Goal: Task Accomplishment & Management: Use online tool/utility

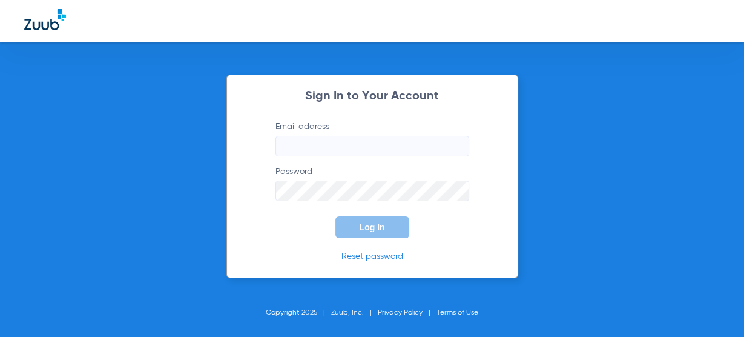
type input "[EMAIL_ADDRESS][DOMAIN_NAME]"
click at [358, 212] on form "Email address [EMAIL_ADDRESS][DOMAIN_NAME] Password Log In" at bounding box center [372, 178] width 230 height 117
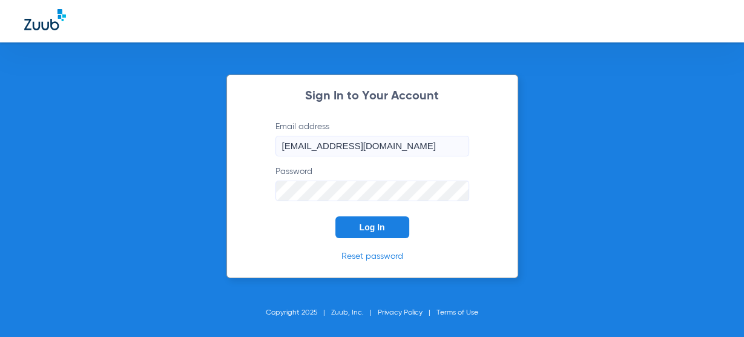
click at [315, 201] on form "Email address [EMAIL_ADDRESS][DOMAIN_NAME] Password Log In" at bounding box center [372, 178] width 230 height 117
click at [361, 228] on span "Log In" at bounding box center [372, 227] width 25 height 10
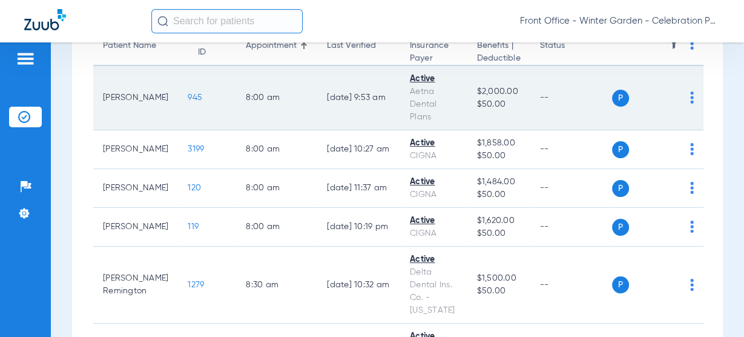
scroll to position [145, 0]
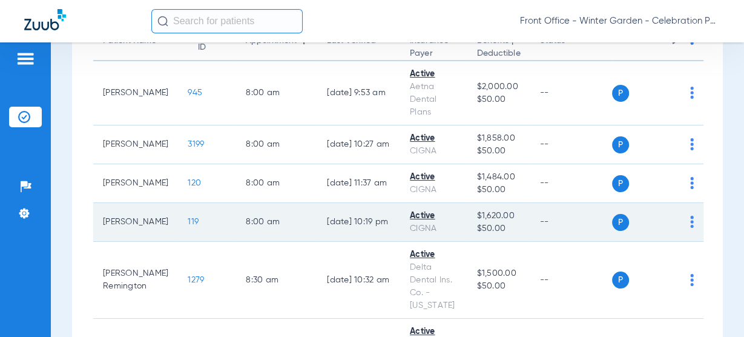
click at [178, 212] on td "119" at bounding box center [207, 222] width 58 height 39
click at [188, 223] on span "119" at bounding box center [193, 221] width 11 height 8
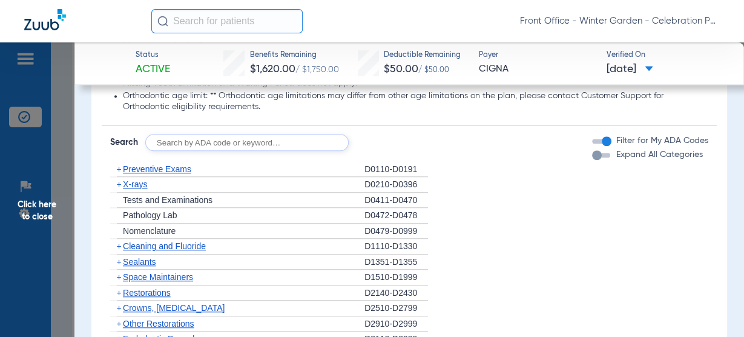
scroll to position [872, 0]
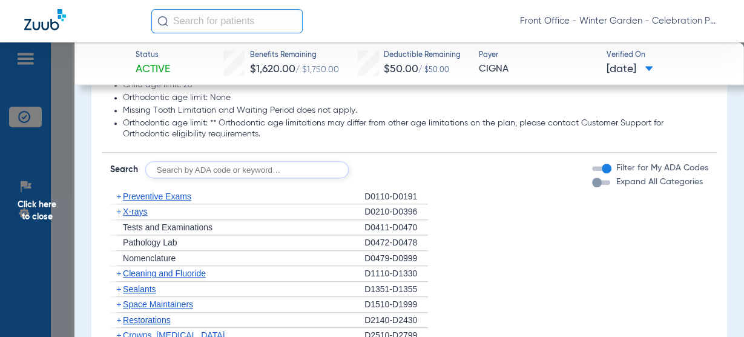
click at [185, 199] on span "Preventive Exams" at bounding box center [157, 196] width 68 height 10
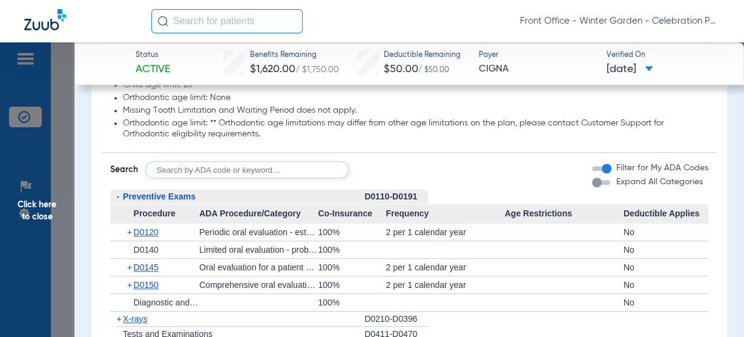
click at [185, 199] on span "Preventive Exams" at bounding box center [159, 196] width 73 height 10
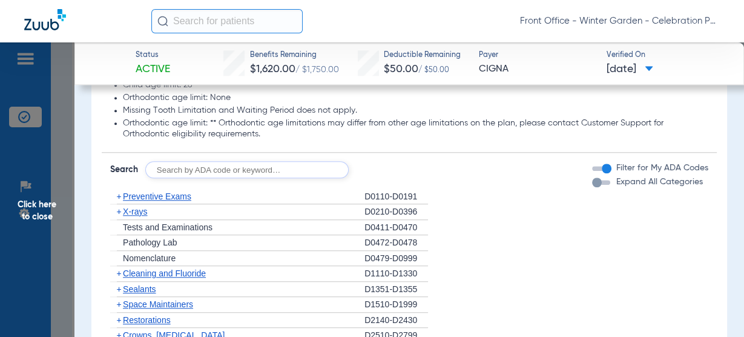
click at [147, 215] on div "+ X-rays" at bounding box center [237, 212] width 254 height 16
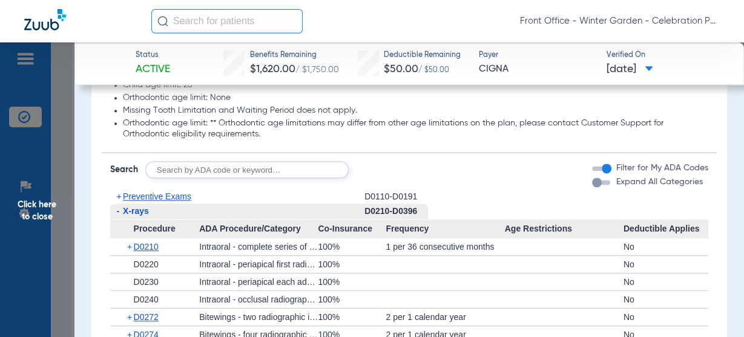
click at [144, 211] on span "X-rays" at bounding box center [136, 211] width 26 height 10
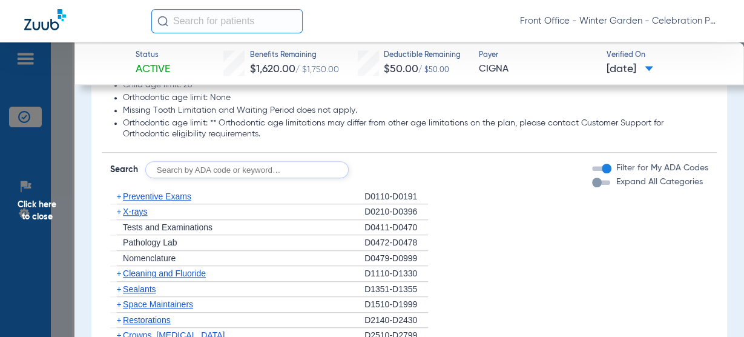
click at [144, 211] on span "X-rays" at bounding box center [135, 211] width 24 height 10
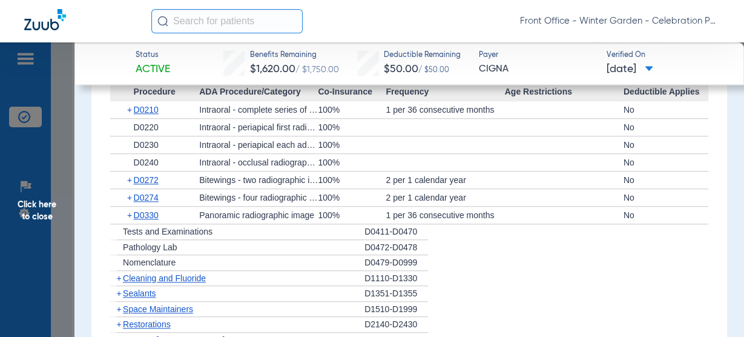
scroll to position [1065, 0]
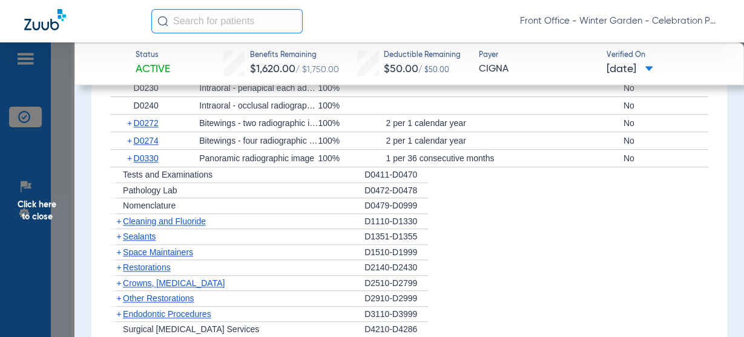
drag, startPoint x: 194, startPoint y: 228, endPoint x: 200, endPoint y: 223, distance: 7.4
click at [194, 229] on div "+ Sealants" at bounding box center [237, 237] width 254 height 16
click at [200, 223] on div "+ Cleaning and Fluoride" at bounding box center [237, 222] width 254 height 16
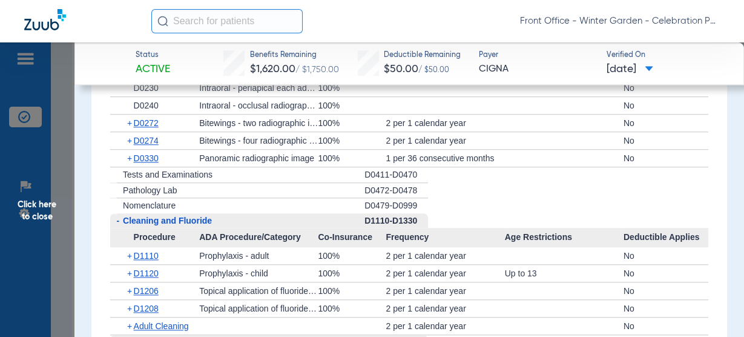
click at [203, 218] on span "Cleaning and Fluoride" at bounding box center [167, 220] width 89 height 10
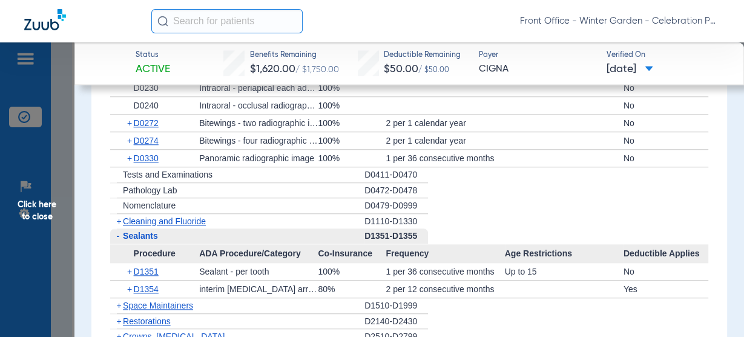
click at [208, 217] on div "+ Cleaning and Fluoride" at bounding box center [237, 221] width 254 height 15
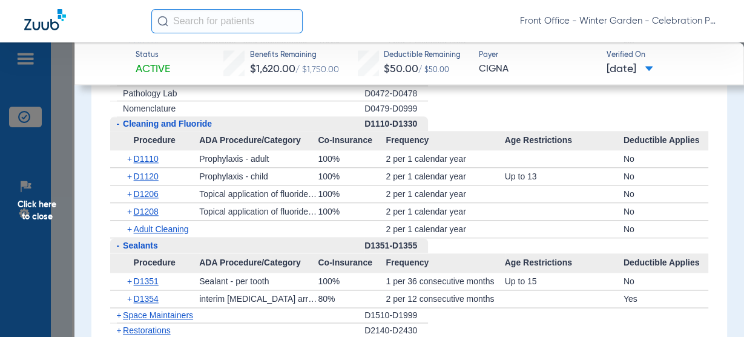
scroll to position [1114, 0]
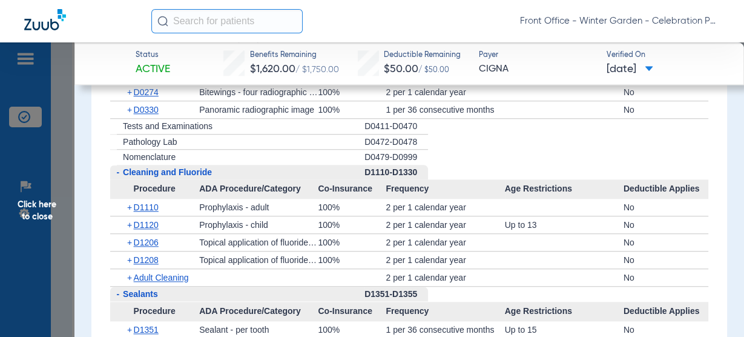
click at [148, 172] on span "Cleaning and Fluoride" at bounding box center [167, 172] width 89 height 10
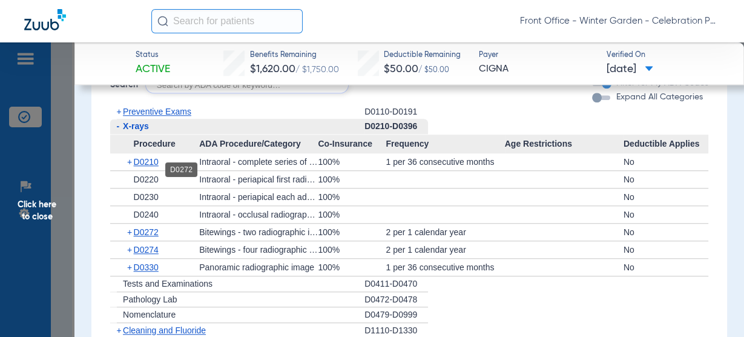
scroll to position [920, 0]
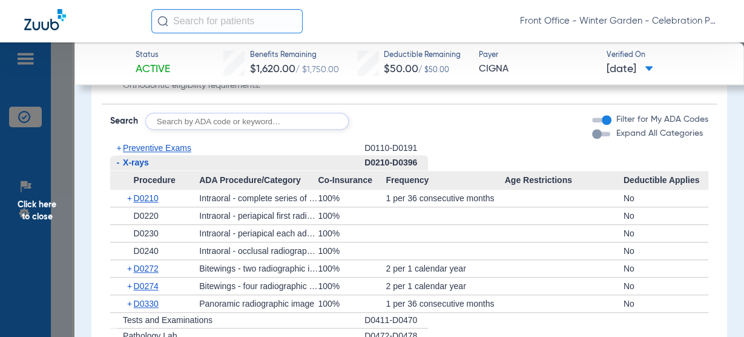
click at [137, 161] on span "X-rays" at bounding box center [136, 162] width 26 height 10
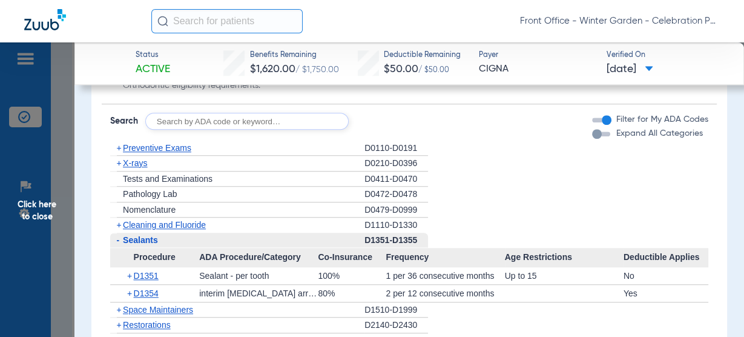
click at [142, 161] on span "X-rays" at bounding box center [135, 163] width 24 height 10
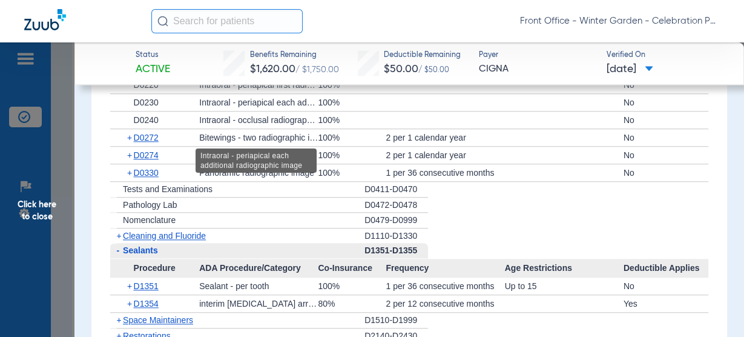
scroll to position [1065, 0]
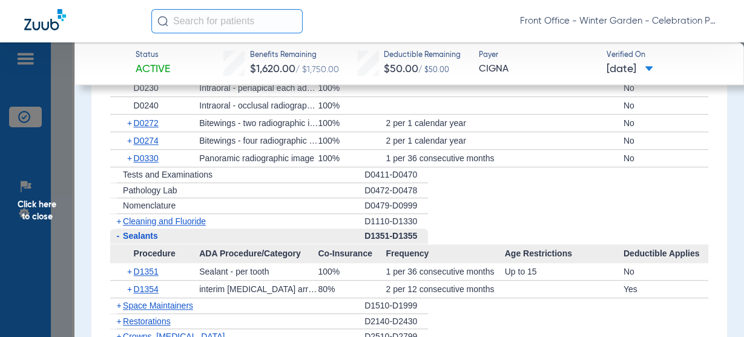
click at [43, 201] on span "Click here to close" at bounding box center [37, 210] width 74 height 337
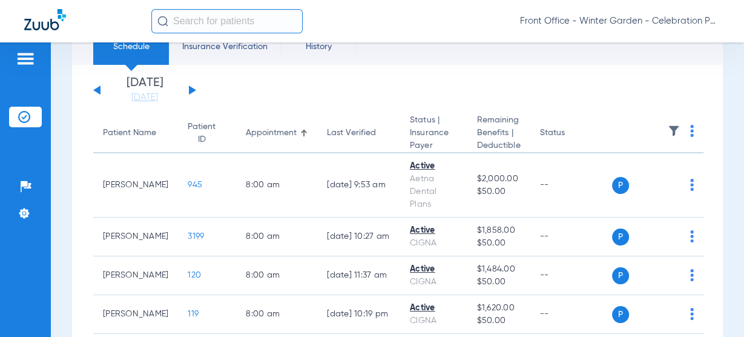
scroll to position [0, 0]
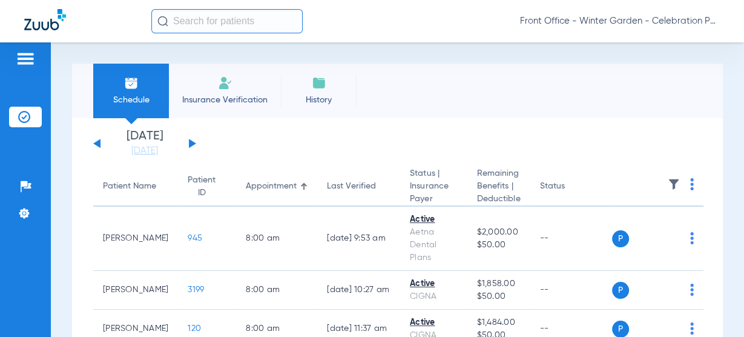
click at [249, 31] on input "text" at bounding box center [226, 21] width 151 height 24
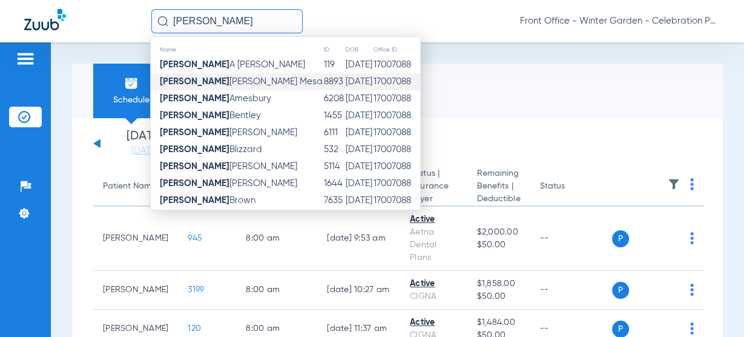
type input "joshua"
click at [240, 85] on span "Joshua Alvarez Mesa" at bounding box center [241, 81] width 163 height 9
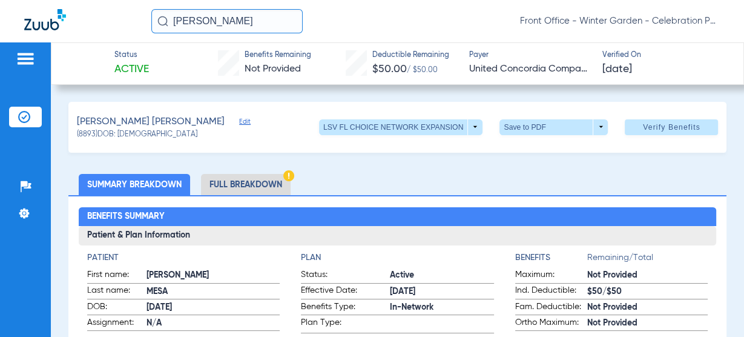
click at [33, 102] on div "Patients Insurance Verification Setup Help Center Settings" at bounding box center [25, 210] width 51 height 337
click at [31, 102] on div "Patients Insurance Verification Setup Help Center Settings" at bounding box center [25, 210] width 51 height 337
click at [29, 52] on img at bounding box center [25, 58] width 19 height 15
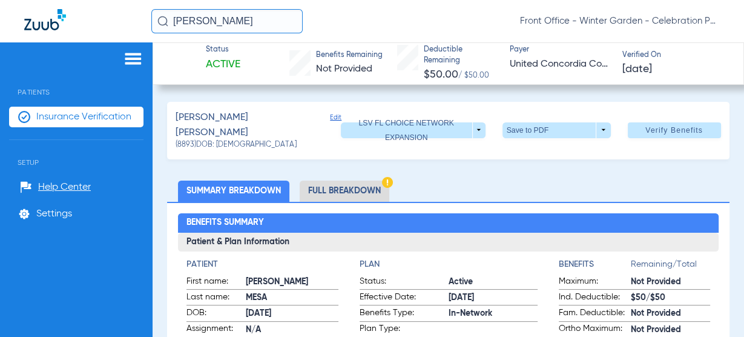
click at [47, 117] on span "Insurance Verification" at bounding box center [83, 117] width 95 height 12
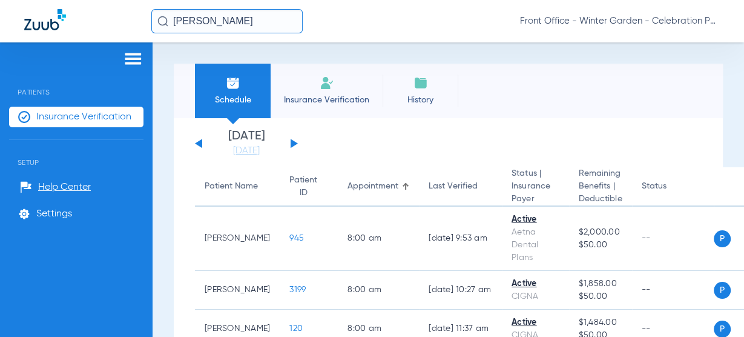
click at [309, 133] on app-single-date-navigator "Tuesday 06-10-2025 Wednesday 06-11-2025 Thursday 06-12-2025 Friday 06-13-2025 S…" at bounding box center [448, 143] width 507 height 27
click at [139, 62] on img at bounding box center [132, 58] width 19 height 15
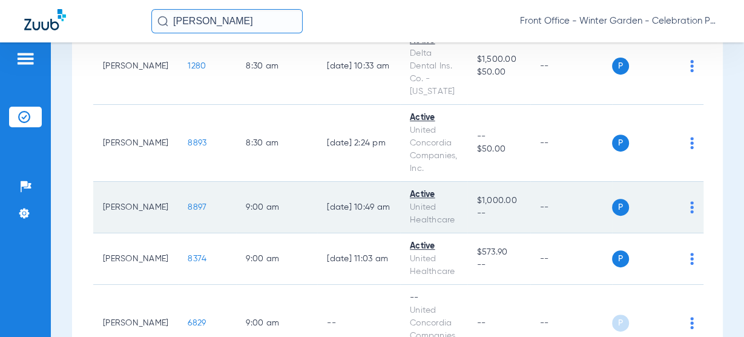
scroll to position [48, 0]
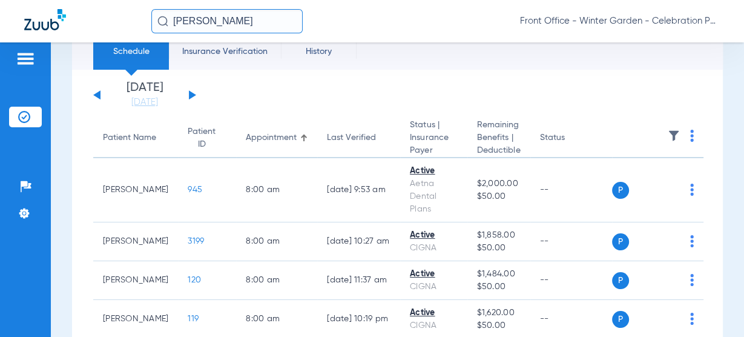
click at [191, 96] on button at bounding box center [192, 94] width 7 height 9
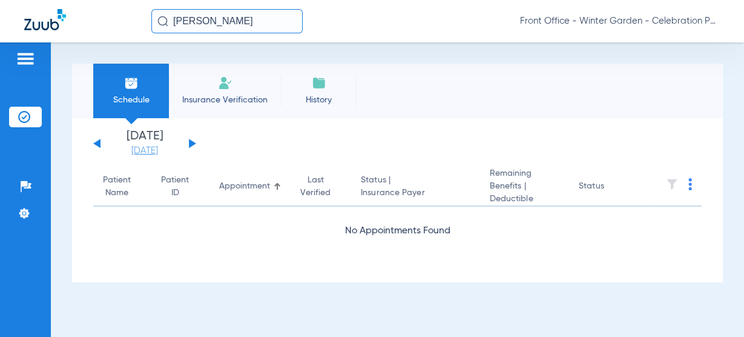
click at [158, 153] on link "[DATE]" at bounding box center [144, 151] width 73 height 12
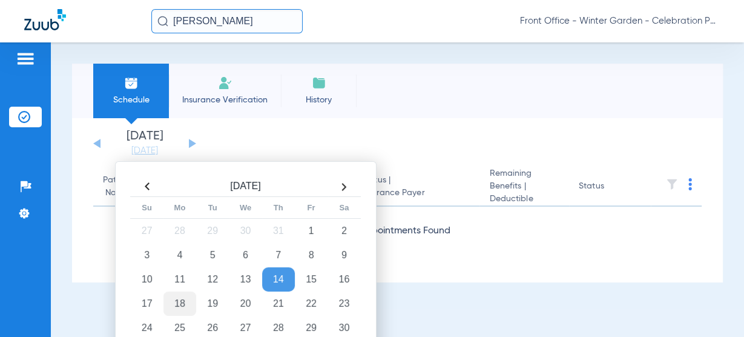
click at [165, 300] on td "18" at bounding box center [179, 303] width 33 height 24
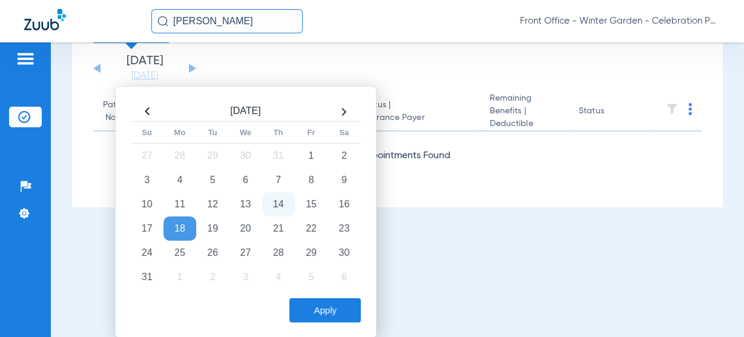
click at [302, 302] on button "Apply" at bounding box center [324, 310] width 71 height 24
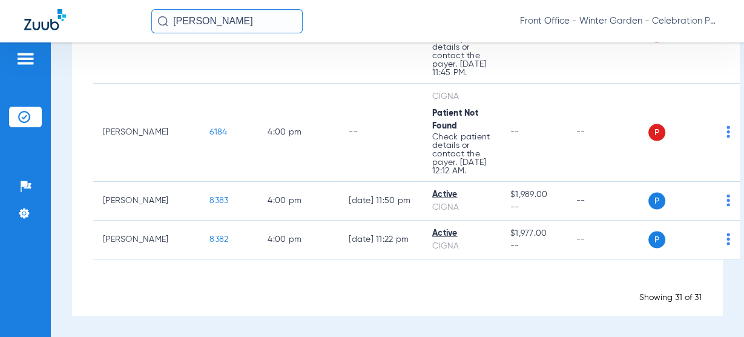
scroll to position [2069, 0]
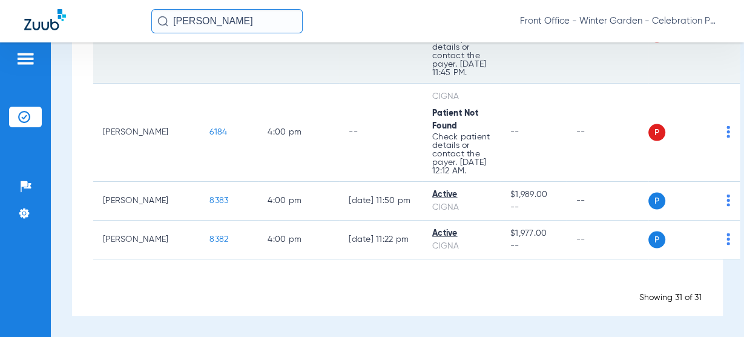
click at [200, 84] on td "3512" at bounding box center [229, 34] width 58 height 98
click at [209, 38] on span "3512" at bounding box center [217, 34] width 17 height 8
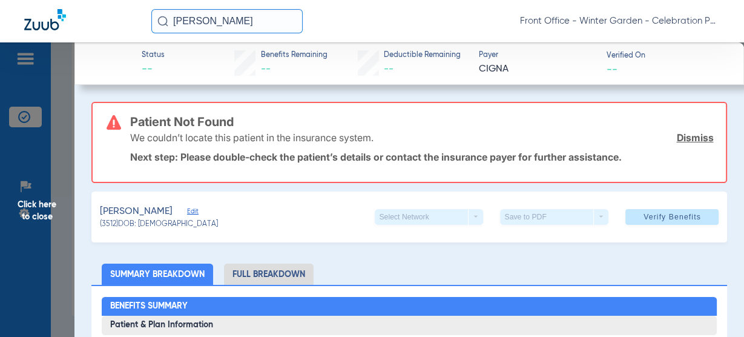
click at [660, 133] on div "We couldn’t locate this patient in the insurance system. Dismiss" at bounding box center [421, 137] width 583 height 31
click at [677, 134] on link "Dismiss" at bounding box center [694, 137] width 37 height 12
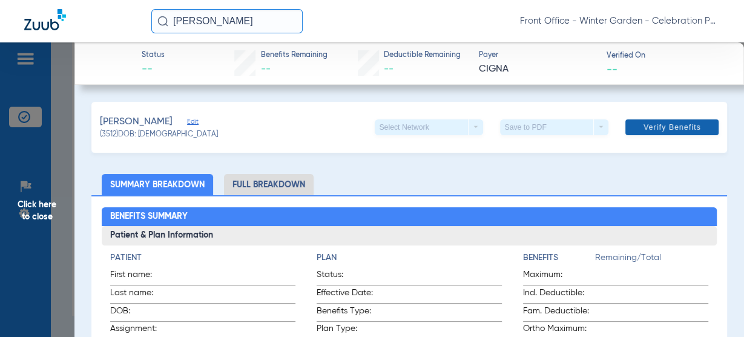
click at [668, 128] on span "Verify Benefits" at bounding box center [671, 127] width 57 height 10
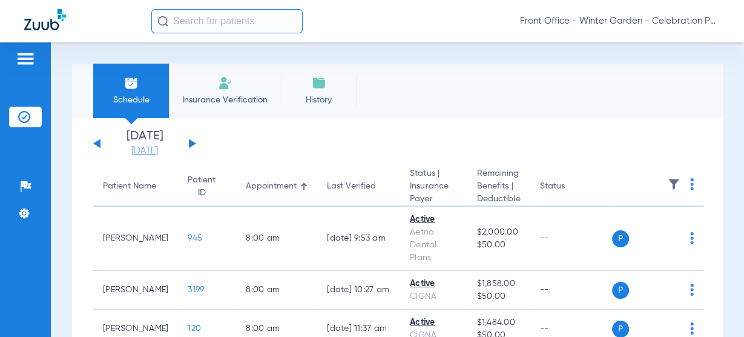
click at [157, 154] on link "[DATE]" at bounding box center [144, 151] width 73 height 12
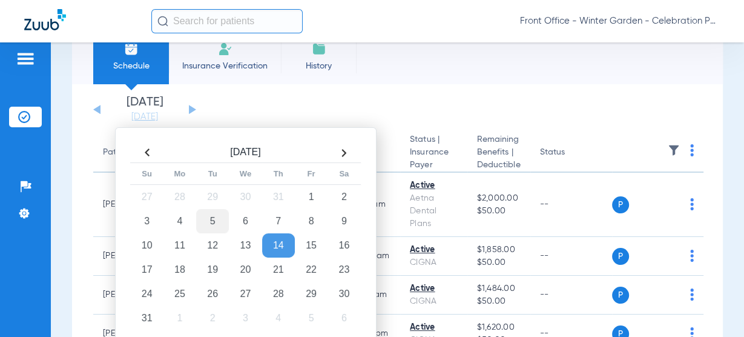
scroll to position [97, 0]
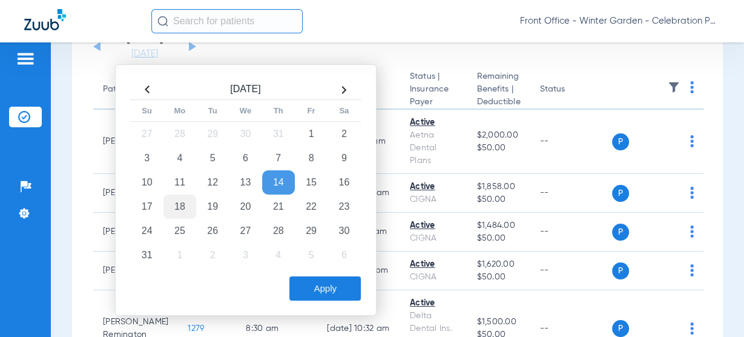
click at [170, 199] on td "18" at bounding box center [179, 206] width 33 height 24
click at [303, 278] on button "Apply" at bounding box center [324, 288] width 71 height 24
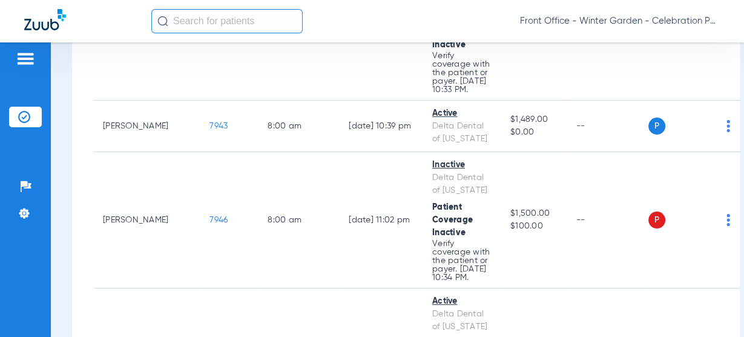
scroll to position [339, 0]
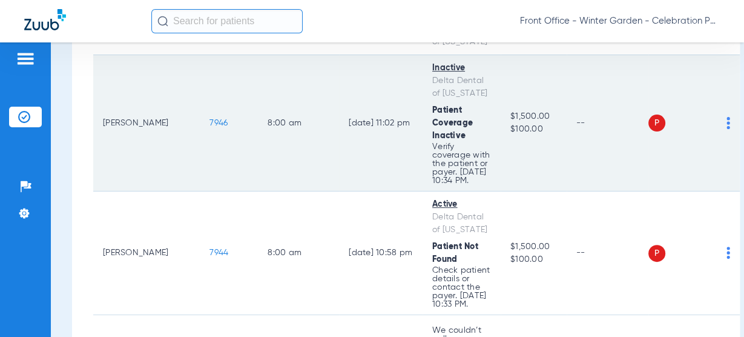
click at [209, 127] on span "7946" at bounding box center [218, 123] width 18 height 8
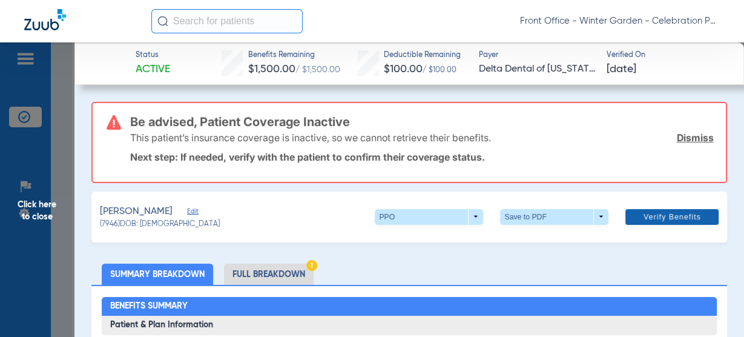
click at [643, 215] on span "Verify Benefits" at bounding box center [671, 217] width 57 height 10
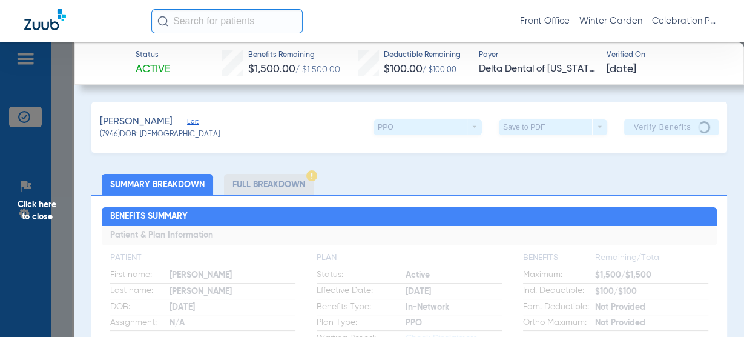
click at [47, 212] on span "Click here to close" at bounding box center [37, 210] width 74 height 337
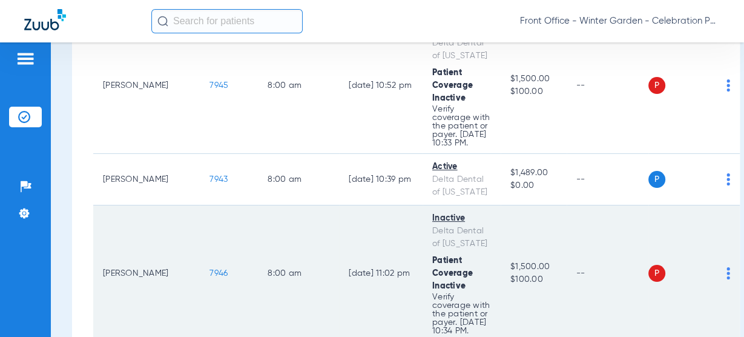
scroll to position [145, 0]
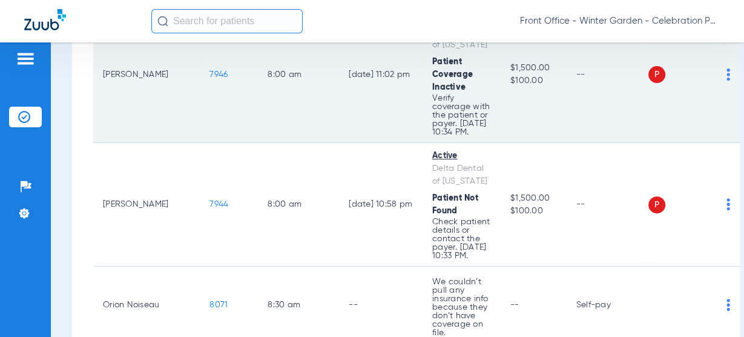
scroll to position [291, 0]
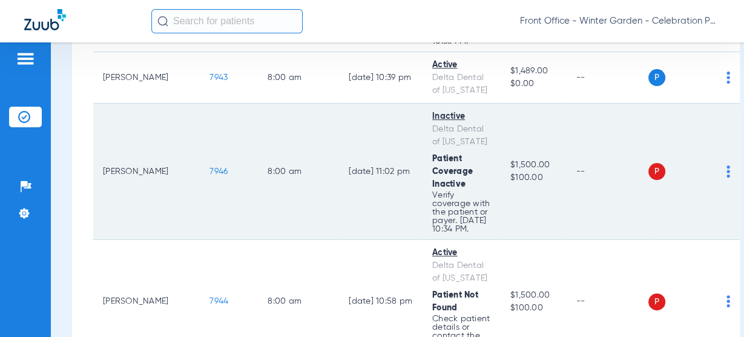
click at [209, 176] on span "7946" at bounding box center [218, 171] width 18 height 8
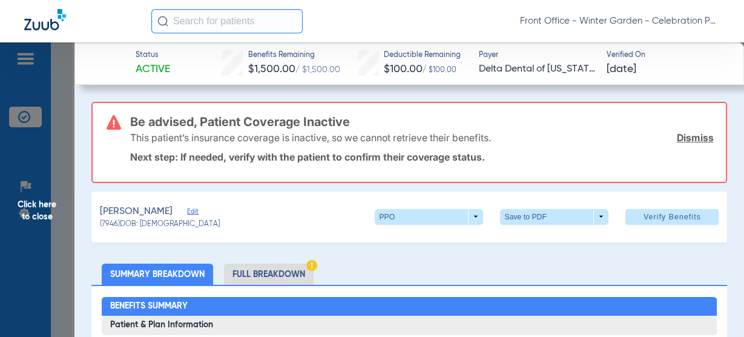
click at [73, 209] on span "Click here to close" at bounding box center [37, 210] width 74 height 337
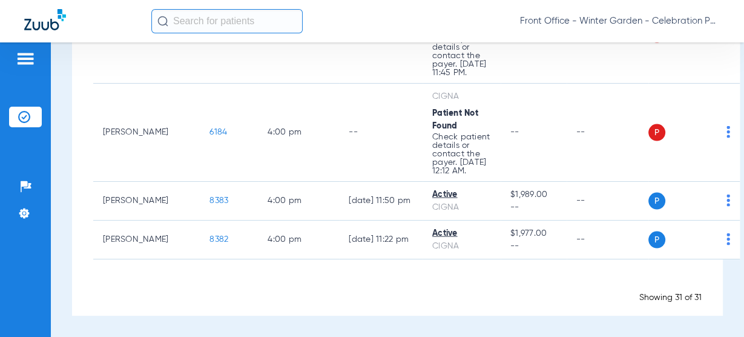
scroll to position [2166, 0]
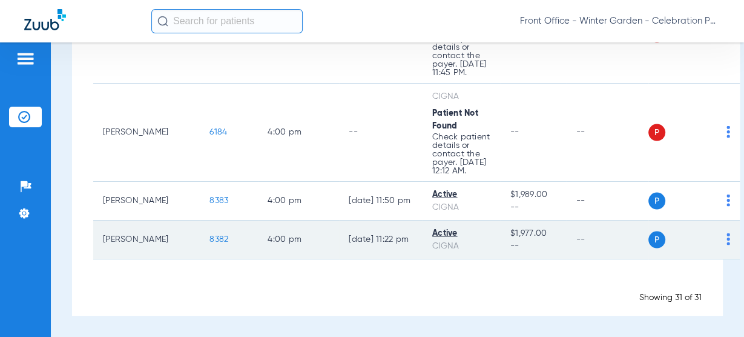
click at [209, 240] on span "8382" at bounding box center [218, 239] width 19 height 8
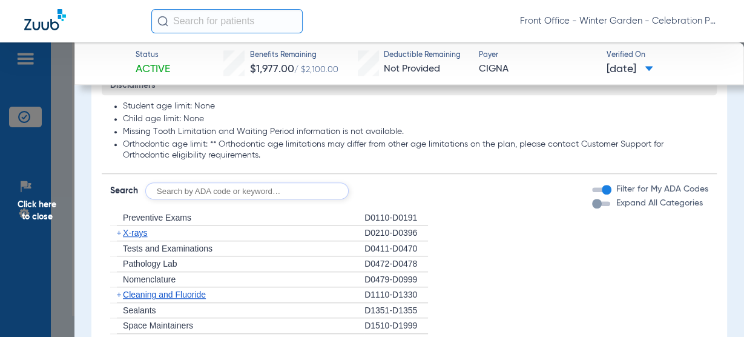
scroll to position [775, 0]
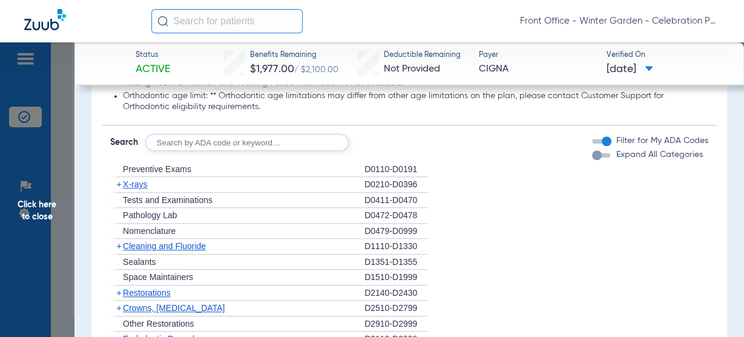
click at [159, 164] on span "Preventive Exams" at bounding box center [157, 169] width 68 height 10
click at [139, 183] on span "X-rays" at bounding box center [135, 184] width 24 height 10
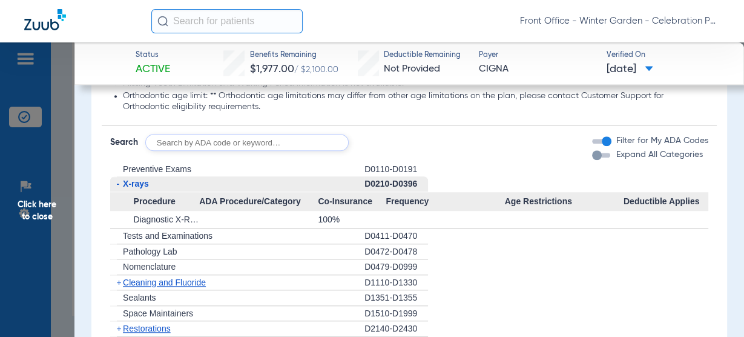
click at [139, 183] on span "X-rays" at bounding box center [136, 184] width 26 height 10
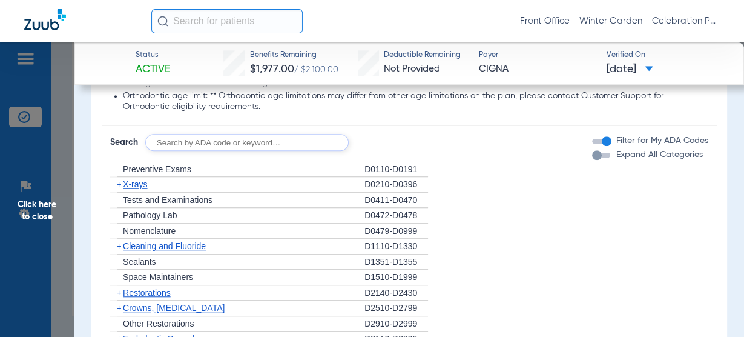
click at [154, 249] on div "+ Cleaning and Fluoride" at bounding box center [237, 246] width 254 height 16
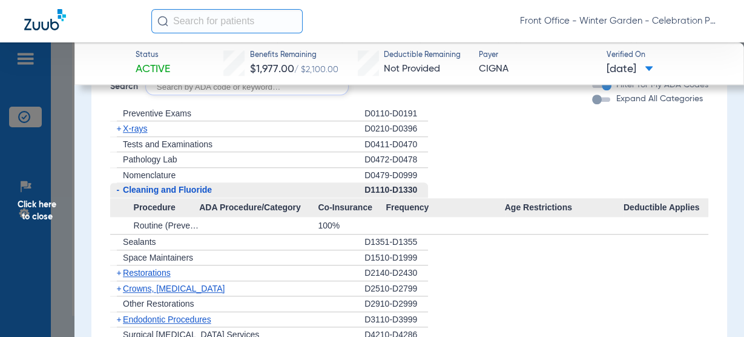
scroll to position [872, 0]
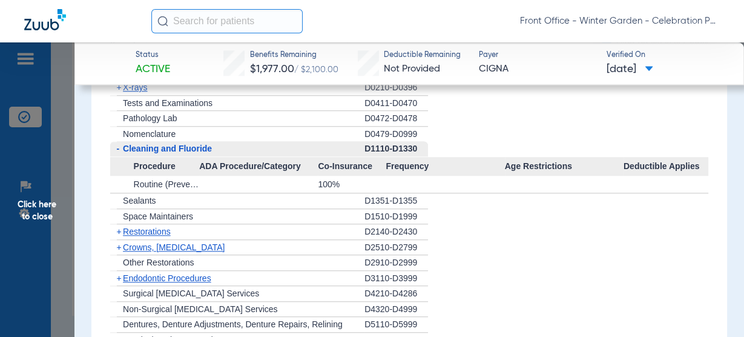
click at [199, 151] on span "Cleaning and Fluoride" at bounding box center [167, 148] width 89 height 10
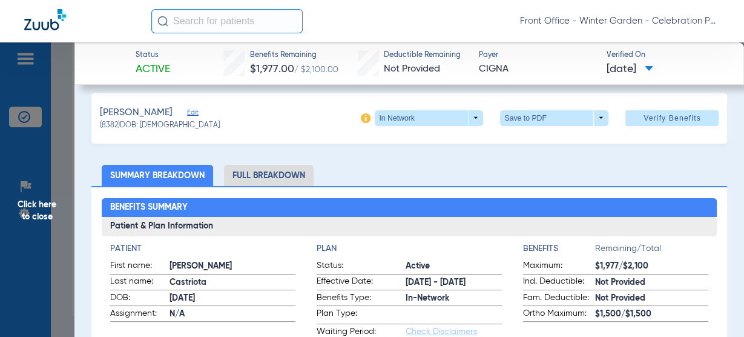
scroll to position [0, 0]
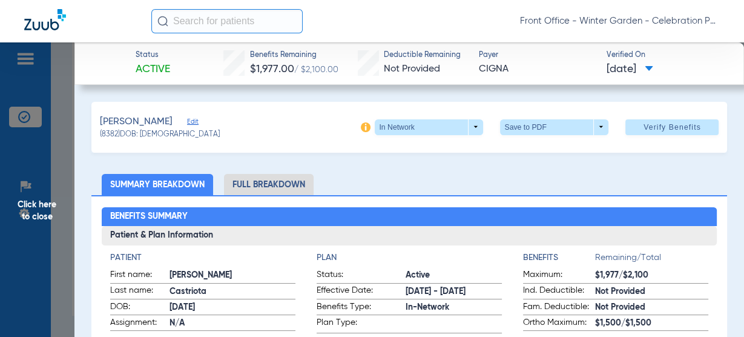
click at [50, 204] on span "Click here to close" at bounding box center [37, 210] width 74 height 337
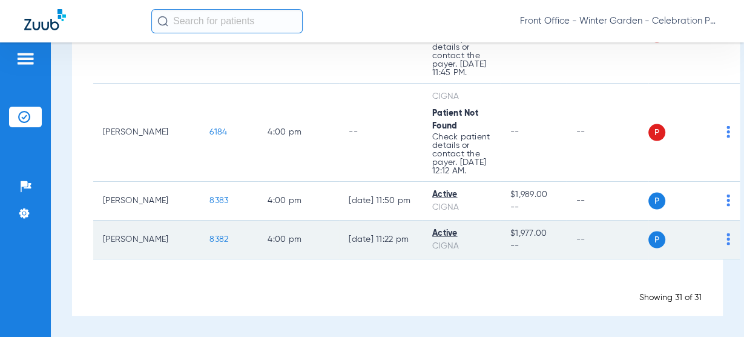
scroll to position [2117, 0]
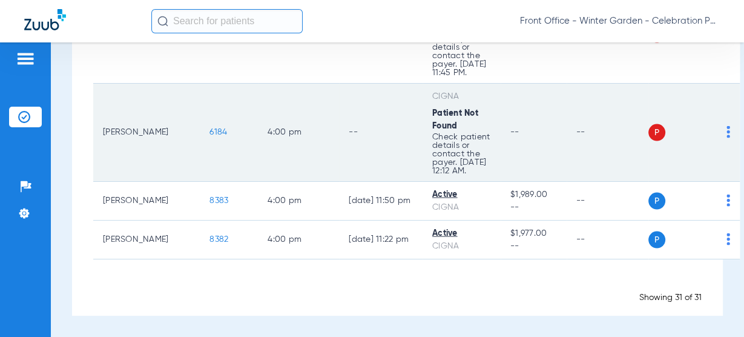
click at [209, 136] on span "6184" at bounding box center [218, 132] width 18 height 8
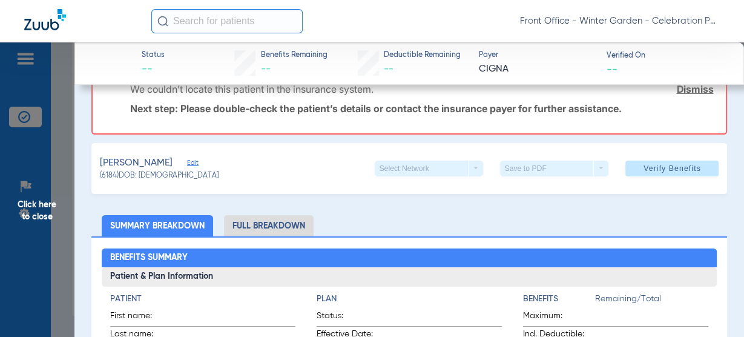
scroll to position [0, 0]
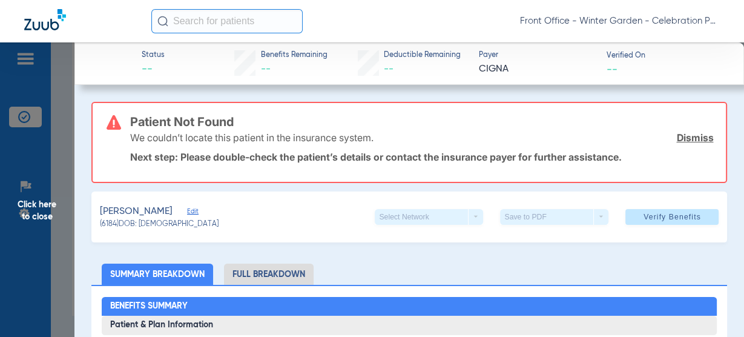
click at [198, 214] on span "Edit" at bounding box center [192, 212] width 11 height 11
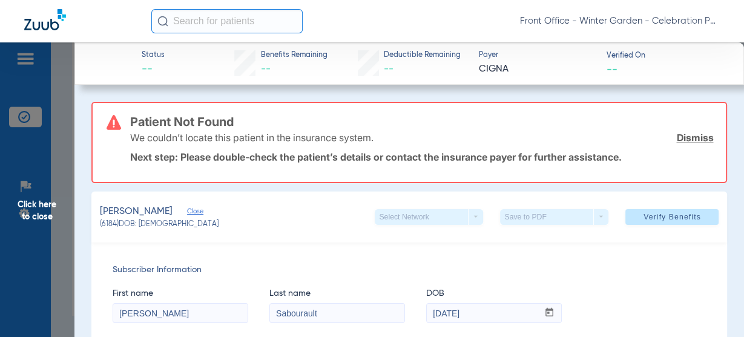
drag, startPoint x: 666, startPoint y: 214, endPoint x: 571, endPoint y: 205, distance: 95.5
click at [666, 214] on span "Verify Benefits" at bounding box center [671, 217] width 57 height 10
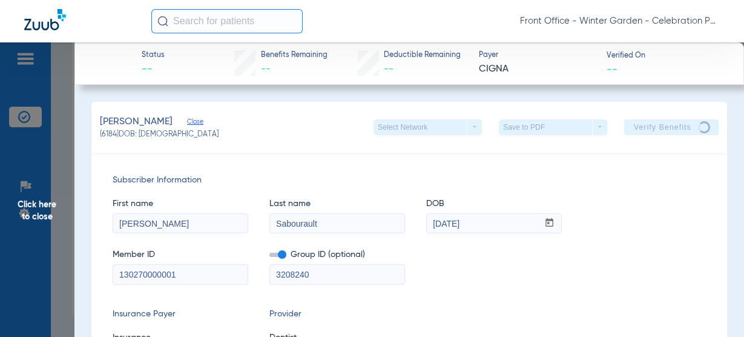
click at [183, 281] on input "130270000001" at bounding box center [180, 273] width 134 height 19
drag, startPoint x: 190, startPoint y: 278, endPoint x: 5, endPoint y: 252, distance: 186.4
click at [93, 303] on app-side-panel-drawer "Click here to close Status -- Benefits Remaining -- Deductible Remaining -- Pay…" at bounding box center [93, 303] width 0 height 0
paste input "u67137916"
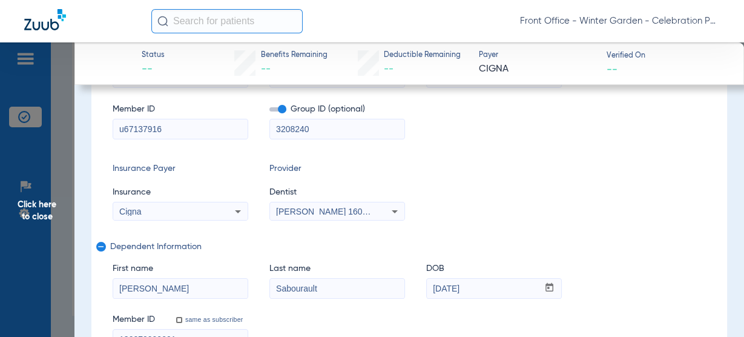
scroll to position [194, 0]
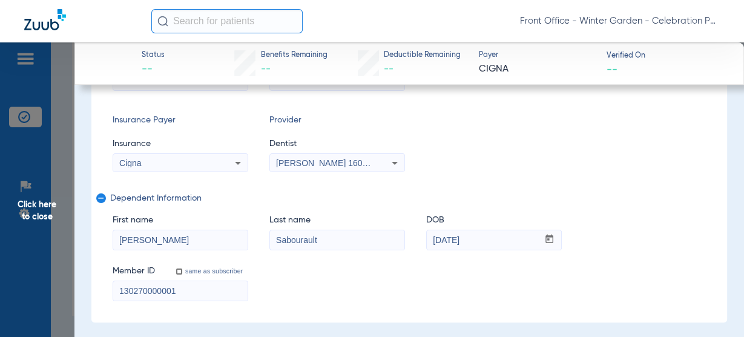
type input "u67137916"
drag, startPoint x: 182, startPoint y: 284, endPoint x: -43, endPoint y: 260, distance: 225.9
click at [0, 260] on html "Front Office - Winter Garden - Celebration Pediatric Dentistry Patients Insuran…" at bounding box center [372, 168] width 744 height 337
paste input "u67137916"
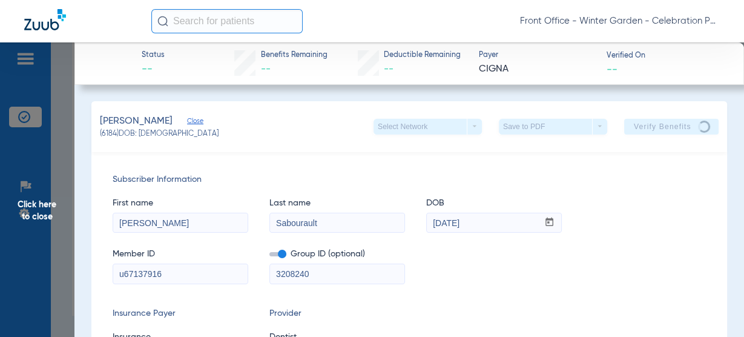
scroll to position [0, 0]
type input "u67137916"
click at [624, 124] on app-verify-button "Verify Benefits" at bounding box center [671, 127] width 94 height 16
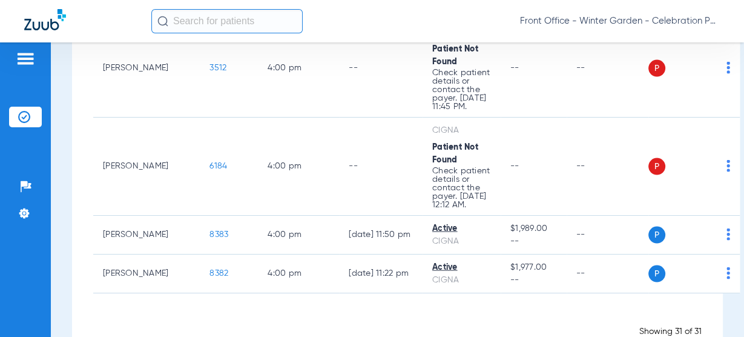
scroll to position [2020, 0]
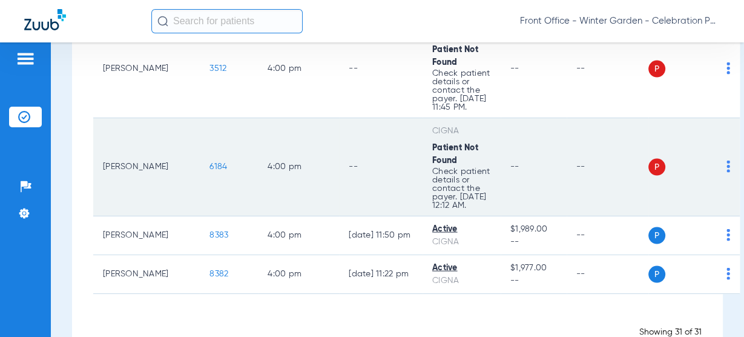
click at [209, 171] on span "6184" at bounding box center [218, 166] width 18 height 8
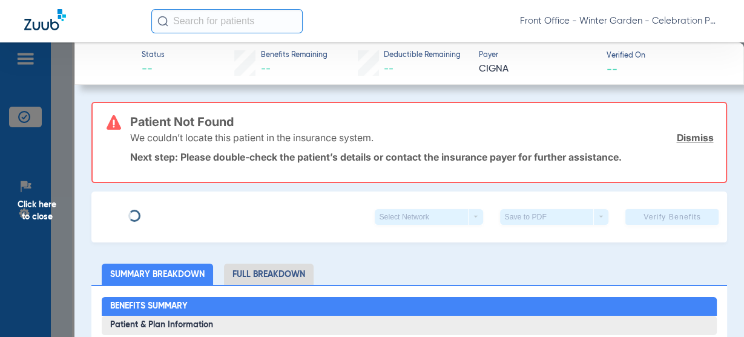
type input "[PERSON_NAME]"
type input "Sabourault"
type input "[DATE]"
type input "130270000001"
type input "3208240"
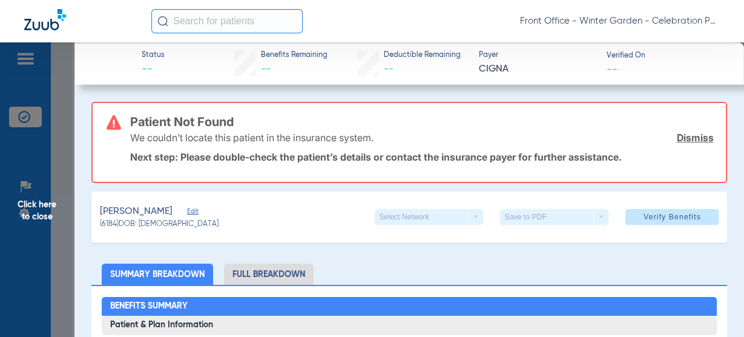
click at [198, 208] on span "Edit" at bounding box center [192, 212] width 11 height 11
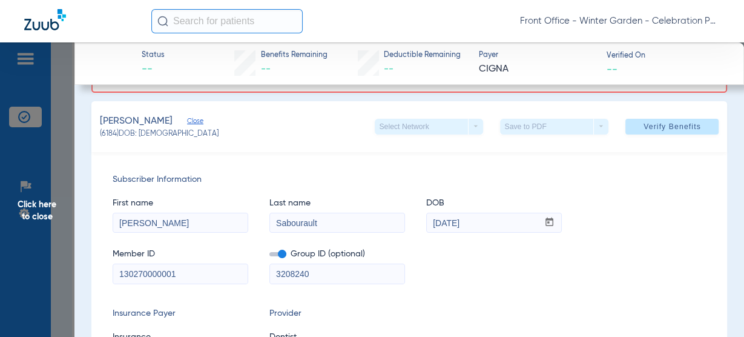
scroll to position [194, 0]
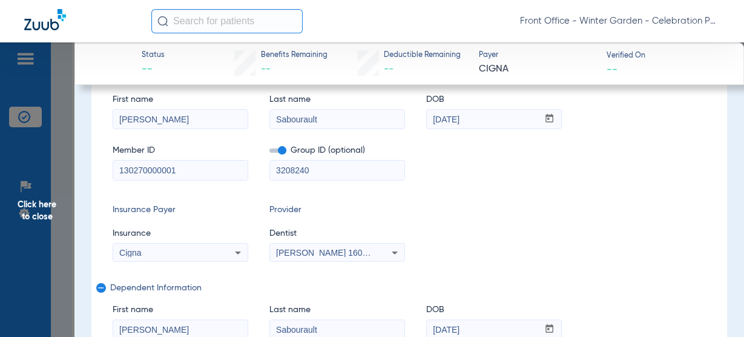
drag, startPoint x: 192, startPoint y: 174, endPoint x: -62, endPoint y: 166, distance: 254.3
click at [0, 166] on html "Front Office - Winter Garden - Celebration Pediatric Dentistry Patients Insuran…" at bounding box center [372, 168] width 744 height 337
paste input "u67137916"
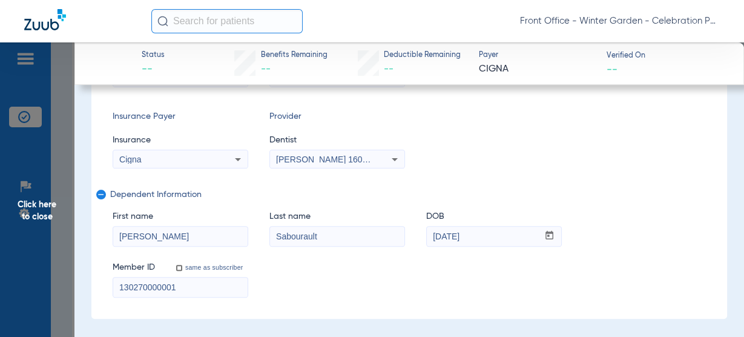
scroll to position [291, 0]
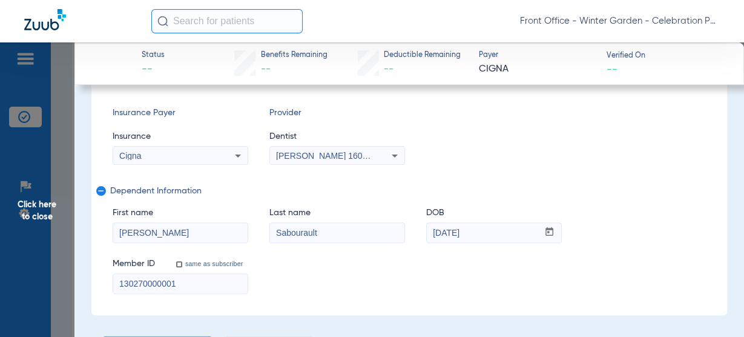
type input "u67137916"
drag, startPoint x: 186, startPoint y: 284, endPoint x: -68, endPoint y: 242, distance: 257.1
click at [0, 242] on html "Front Office - Winter Garden - Celebration Pediatric Dentistry Patients Insuran…" at bounding box center [372, 168] width 744 height 337
paste input "u67137916"
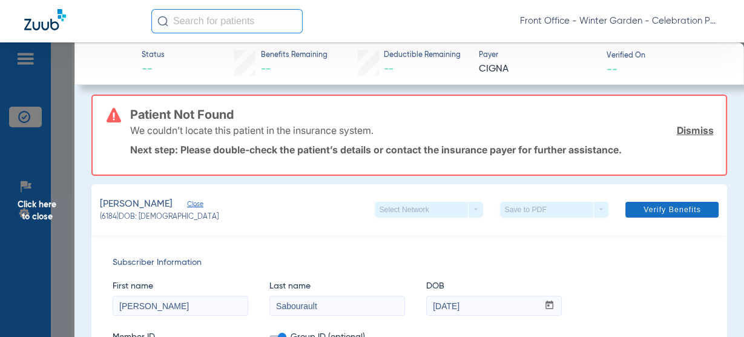
scroll to position [0, 0]
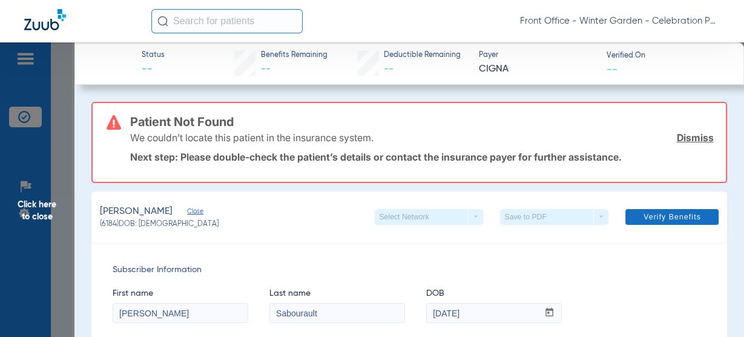
type input "u67137916"
click at [656, 223] on span at bounding box center [671, 216] width 93 height 29
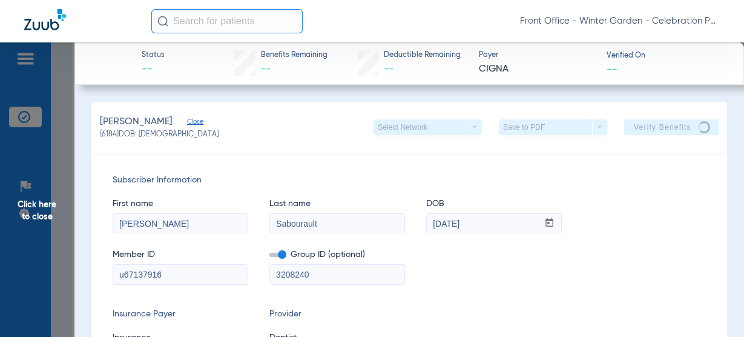
click at [52, 196] on span "Click here to close" at bounding box center [37, 210] width 74 height 337
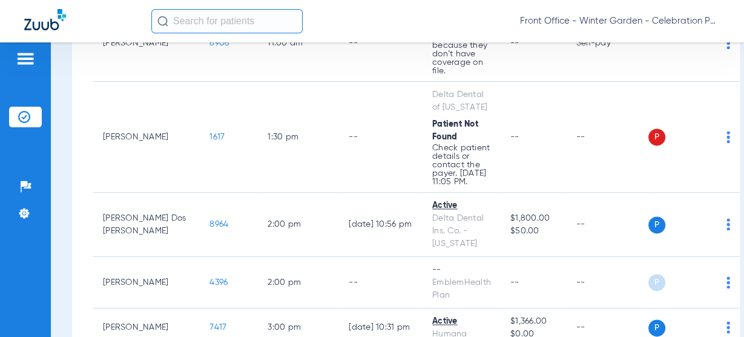
scroll to position [1052, 0]
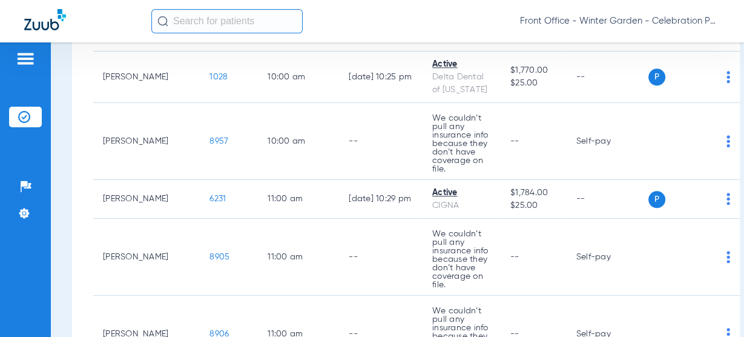
click at [236, 11] on input "text" at bounding box center [226, 21] width 151 height 24
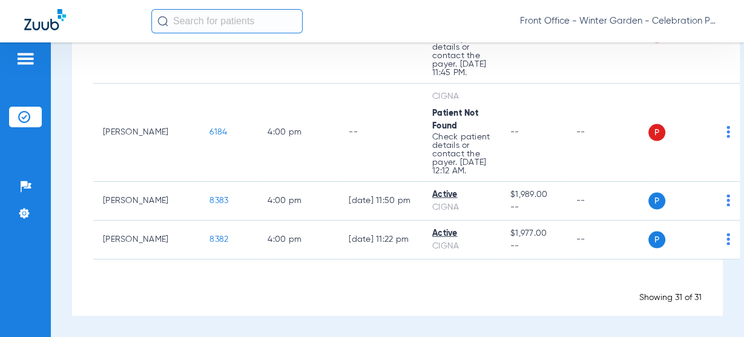
scroll to position [2020, 0]
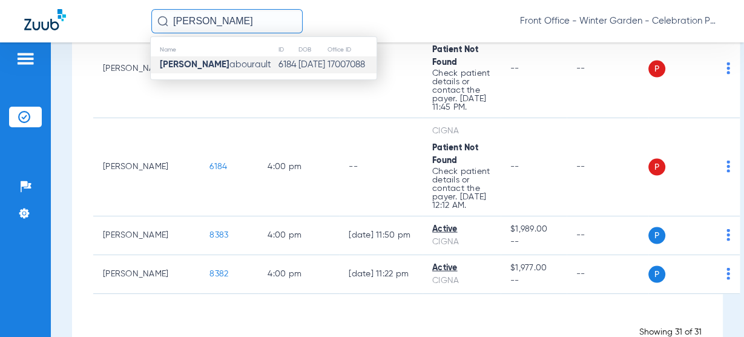
type input "nicolas s"
click at [219, 66] on span "Nicolas S abourault" at bounding box center [215, 64] width 111 height 9
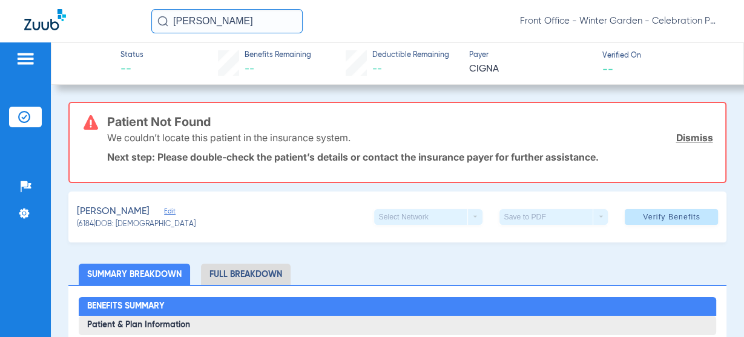
drag, startPoint x: 110, startPoint y: 159, endPoint x: 552, endPoint y: 156, distance: 441.8
click at [552, 156] on p "Next step: Please double-check the patient’s details or contact the insurance p…" at bounding box center [410, 157] width 606 height 12
click at [587, 162] on p "Next step: Please double-check the patient’s details or contact the insurance p…" at bounding box center [410, 157] width 606 height 12
click at [175, 215] on span "Edit" at bounding box center [169, 212] width 11 height 11
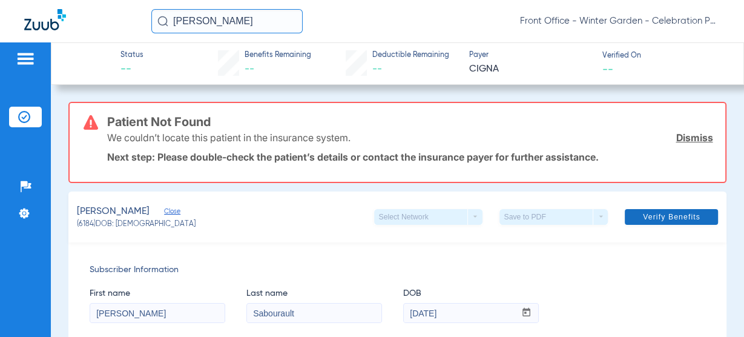
click at [695, 224] on span at bounding box center [671, 216] width 93 height 29
click at [694, 214] on span at bounding box center [671, 216] width 93 height 29
click at [699, 134] on link "Dismiss" at bounding box center [693, 137] width 37 height 12
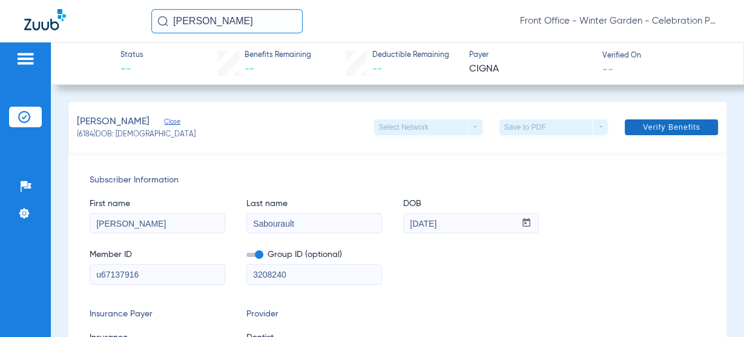
click at [659, 131] on span "Verify Benefits" at bounding box center [671, 127] width 57 height 10
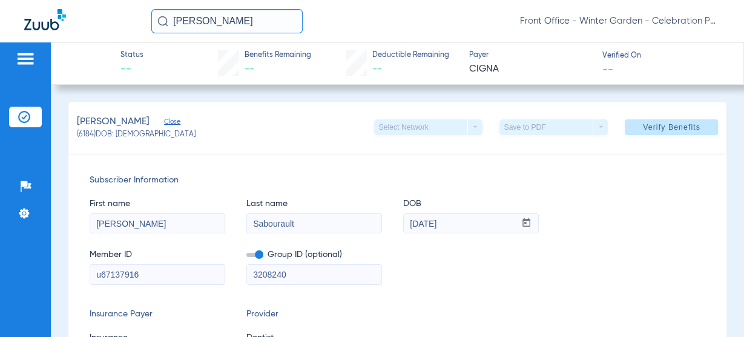
click at [355, 228] on input "Sabourault" at bounding box center [314, 223] width 134 height 19
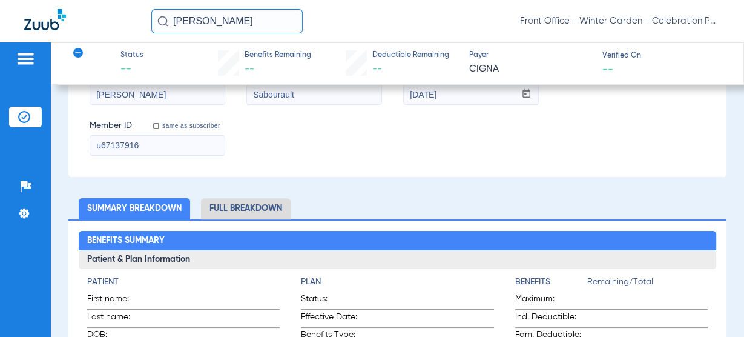
scroll to position [291, 0]
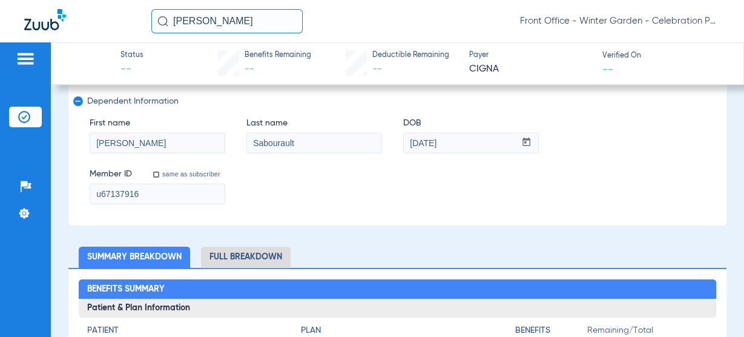
click at [171, 198] on input "u67137916" at bounding box center [157, 193] width 134 height 19
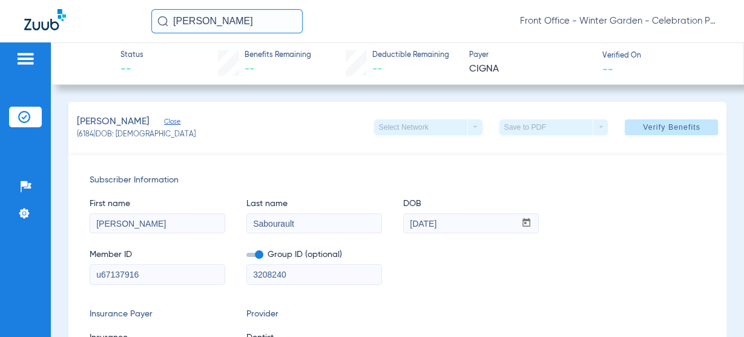
click at [172, 277] on input "u67137916" at bounding box center [157, 273] width 134 height 19
drag, startPoint x: 99, startPoint y: 274, endPoint x: -11, endPoint y: 259, distance: 111.1
click at [0, 259] on html "nicolas s Front Office - Winter Garden - Celebration Pediatric Dentistry Patien…" at bounding box center [372, 168] width 744 height 337
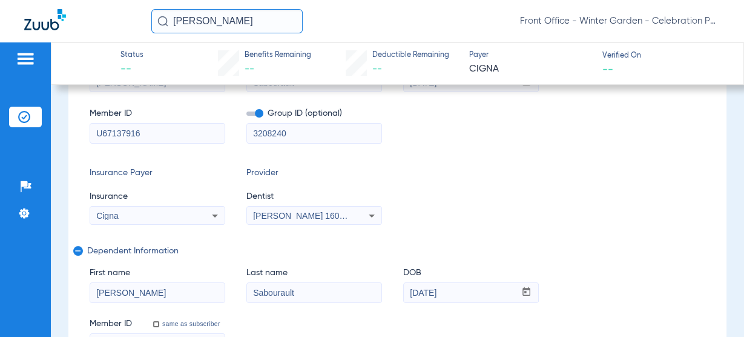
scroll to position [194, 0]
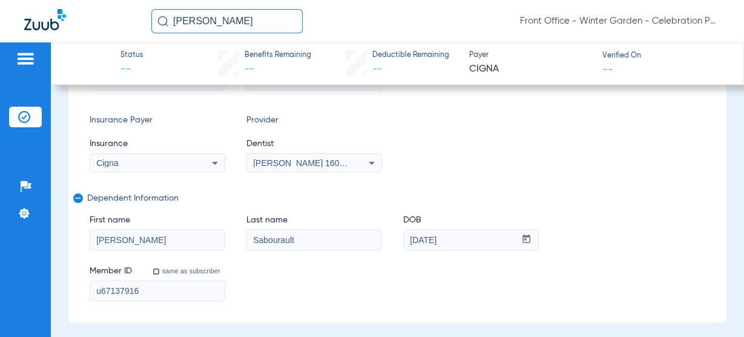
type input "U67137916"
drag, startPoint x: 100, startPoint y: 291, endPoint x: -99, endPoint y: 263, distance: 200.6
click at [0, 263] on html "nicolas s Front Office - Winter Garden - Celebration Pediatric Dentistry Patien…" at bounding box center [372, 168] width 744 height 337
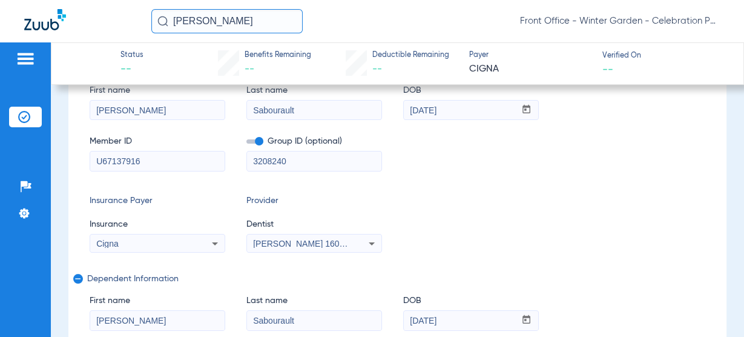
scroll to position [0, 0]
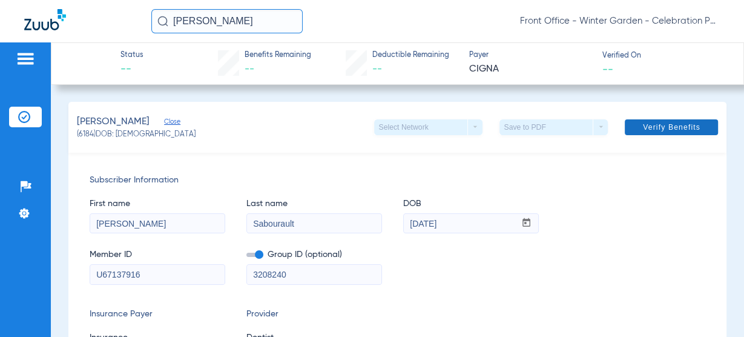
type input "U67137916"
click at [696, 123] on span at bounding box center [671, 127] width 93 height 29
click at [671, 126] on span "Verify Benefits" at bounding box center [671, 127] width 57 height 10
click at [657, 136] on span at bounding box center [671, 127] width 93 height 29
click at [657, 134] on span at bounding box center [671, 127] width 93 height 29
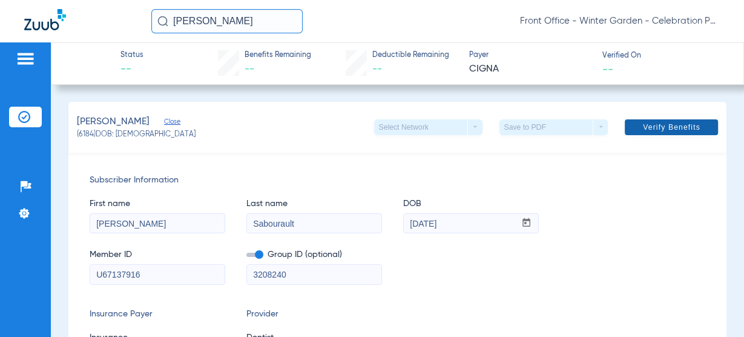
click at [657, 134] on span at bounding box center [671, 127] width 93 height 29
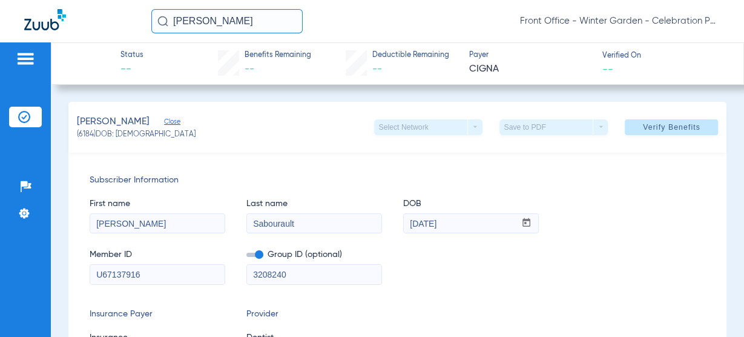
scroll to position [97, 0]
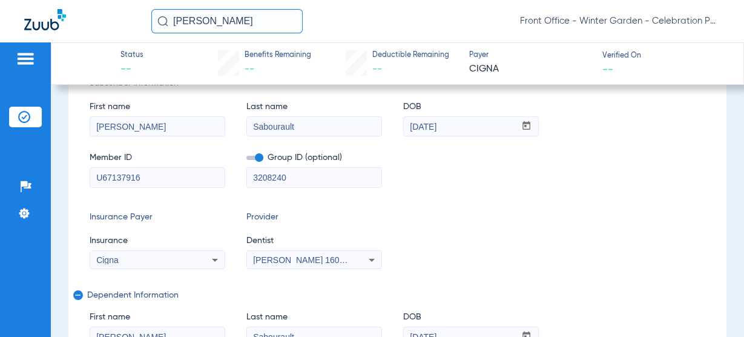
click at [312, 171] on input "3208240" at bounding box center [314, 177] width 134 height 19
click at [306, 269] on div "Subscriber Information First name Philippe Last name Sabourault DOB mm / dd / y…" at bounding box center [397, 237] width 659 height 363
click at [311, 261] on span "Andrew Gooch 1609288539" at bounding box center [312, 260] width 119 height 10
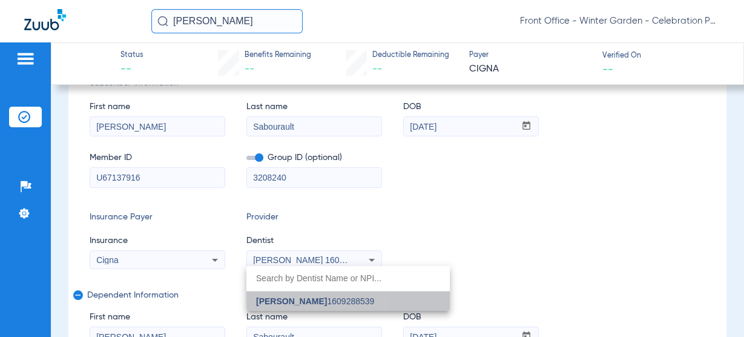
click at [266, 294] on mat-option "Andrew Gooch 1609288539" at bounding box center [347, 300] width 203 height 19
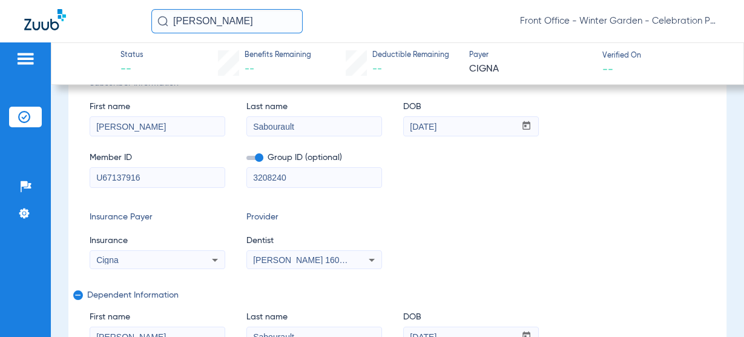
click at [234, 260] on div "Insurance Payer Insurance Cigna Provider Dentist Andrew Gooch 1609288539" at bounding box center [398, 240] width 616 height 58
click at [191, 265] on div "Cigna" at bounding box center [157, 259] width 134 height 15
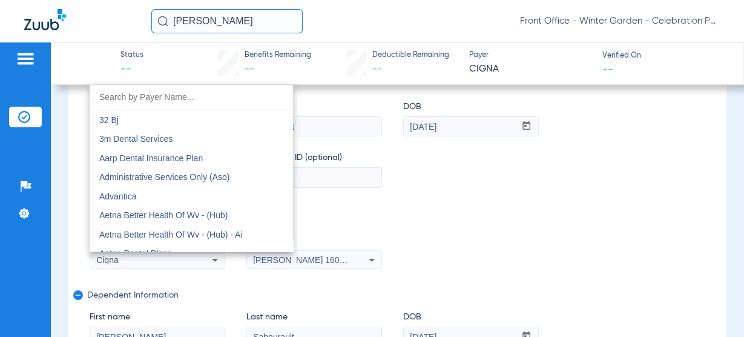
scroll to position [1671, 0]
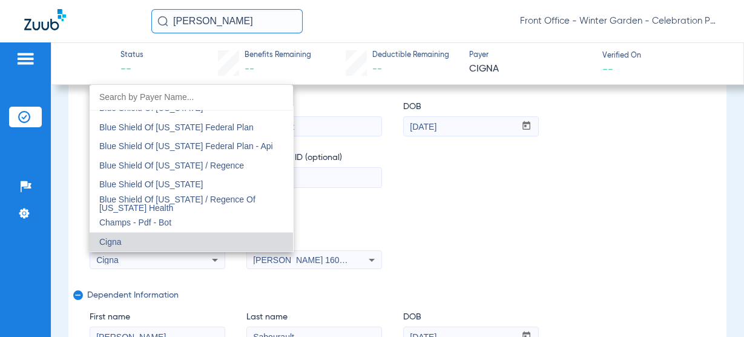
click at [198, 242] on mat-option "Cigna" at bounding box center [191, 241] width 203 height 19
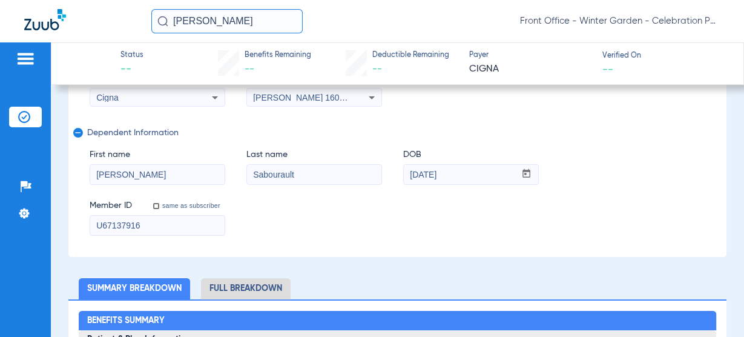
scroll to position [242, 0]
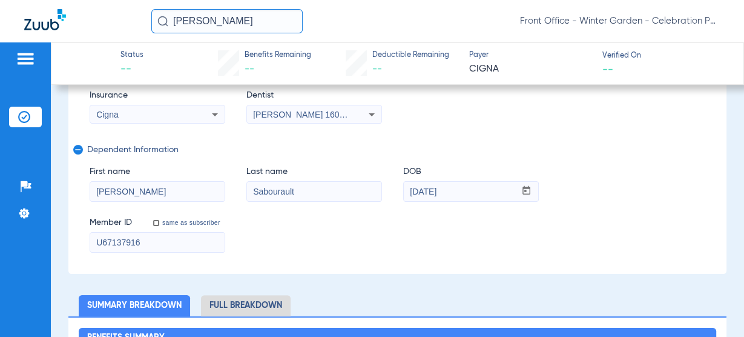
drag, startPoint x: 473, startPoint y: 197, endPoint x: 190, endPoint y: 164, distance: 285.2
click at [190, 164] on div "First name Nicolas Last name Sabourault DOB mm / dd / yyyy 06/17/2021" at bounding box center [398, 177] width 616 height 47
paste input "06/17/2021"
type input "06/17/2021"
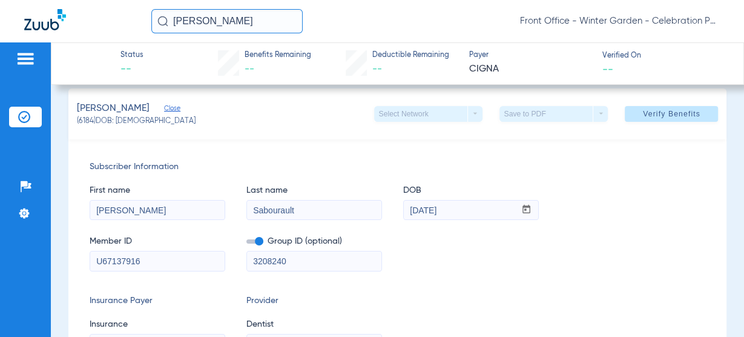
scroll to position [0, 0]
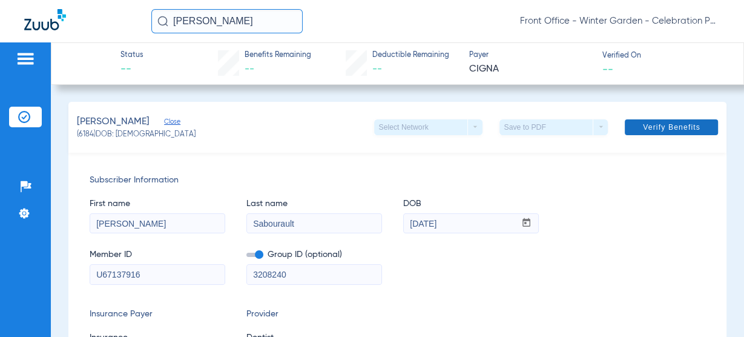
click at [677, 125] on span "Verify Benefits" at bounding box center [671, 127] width 57 height 10
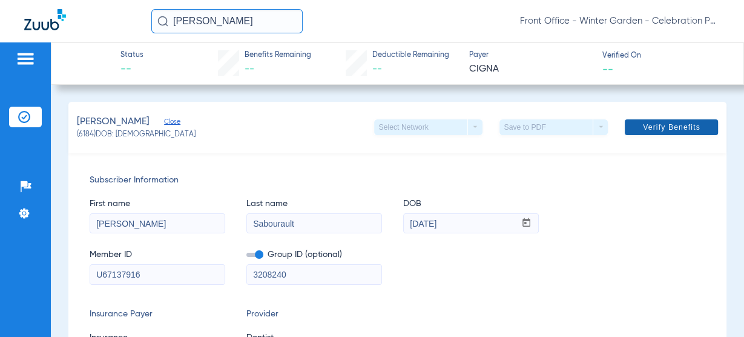
click at [677, 125] on span "Verify Benefits" at bounding box center [671, 127] width 57 height 10
click at [444, 145] on div "Sabourault, Nicolas Close (6184) DOB: 06/17/2021 Select Network arrow_drop_down…" at bounding box center [397, 127] width 659 height 51
click at [26, 46] on div "Patients Insurance Verification Setup Help Center Settings" at bounding box center [25, 210] width 51 height 337
click at [27, 57] on img at bounding box center [25, 58] width 19 height 15
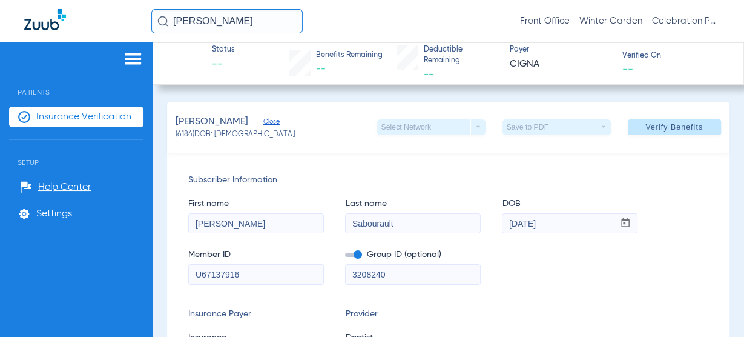
click at [73, 105] on div "Patients Insurance Verification Setup Help Center Settings" at bounding box center [76, 210] width 153 height 337
click at [75, 111] on span "Insurance Verification" at bounding box center [83, 117] width 95 height 12
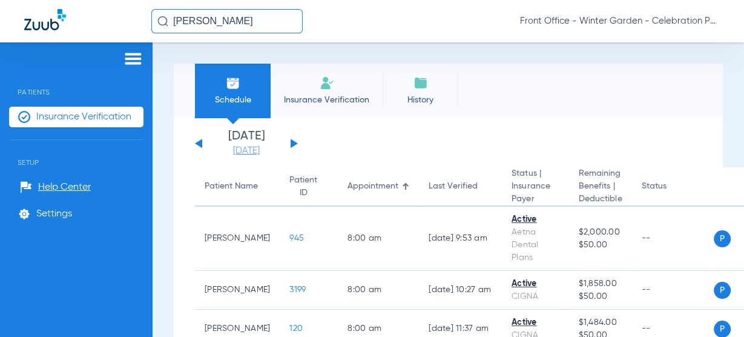
click at [231, 156] on link "[DATE]" at bounding box center [246, 151] width 73 height 12
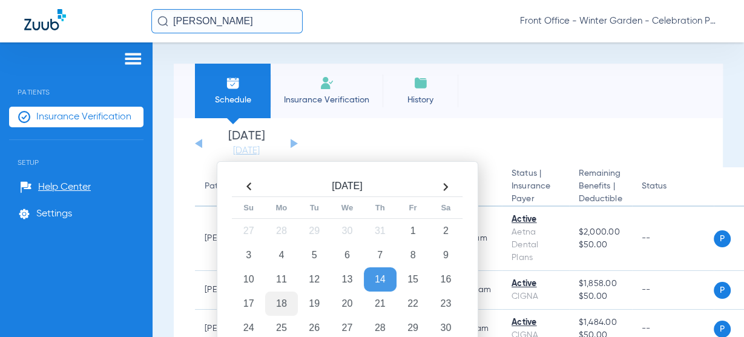
click at [280, 301] on td "18" at bounding box center [281, 303] width 33 height 24
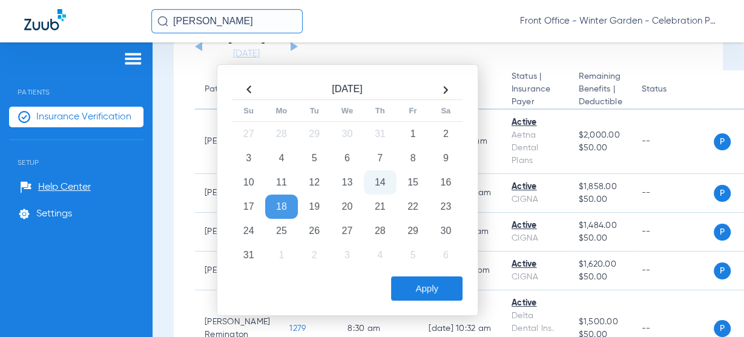
click at [397, 284] on button "Apply" at bounding box center [426, 288] width 71 height 24
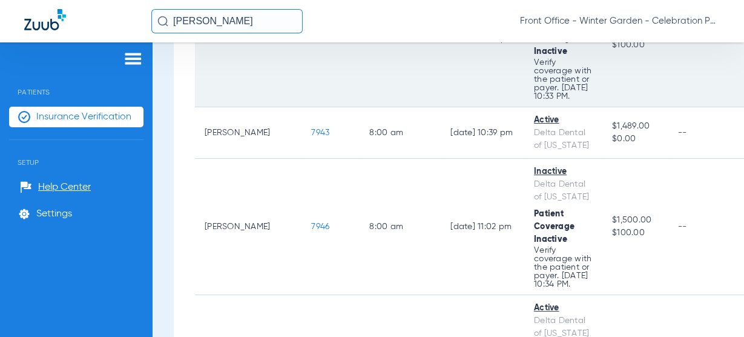
scroll to position [242, 0]
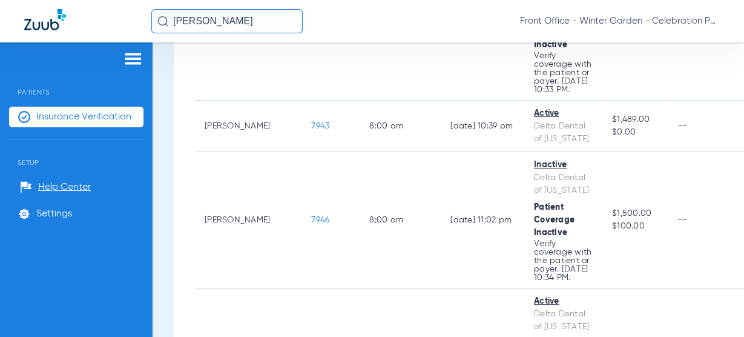
click at [119, 62] on div at bounding box center [76, 60] width 134 height 18
click at [134, 57] on img at bounding box center [132, 58] width 19 height 15
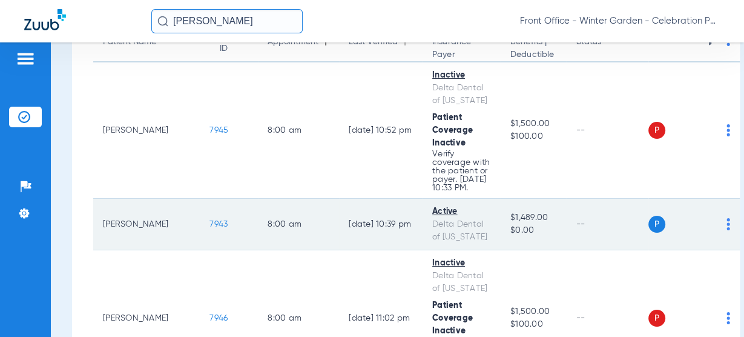
scroll to position [145, 0]
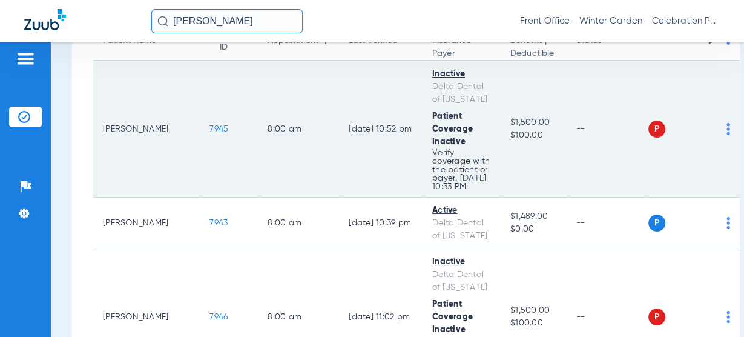
click at [200, 139] on td "7945" at bounding box center [229, 129] width 58 height 136
click at [200, 142] on td "7945" at bounding box center [229, 129] width 58 height 136
click at [209, 133] on span "7945" at bounding box center [218, 129] width 19 height 8
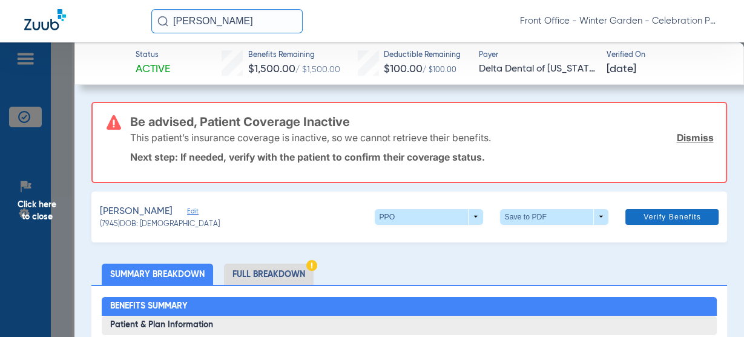
click at [688, 137] on link "Dismiss" at bounding box center [694, 137] width 37 height 12
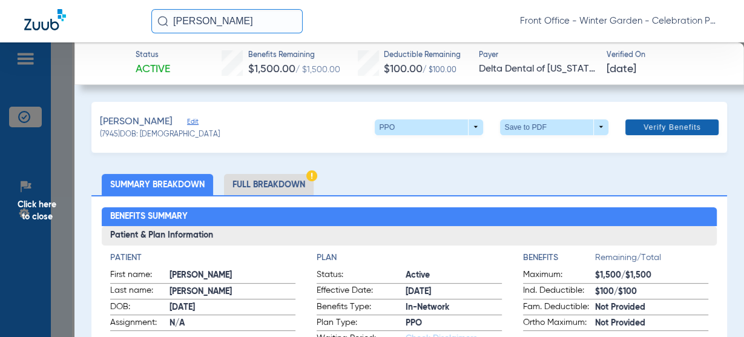
click at [694, 134] on span at bounding box center [671, 127] width 93 height 29
click at [652, 135] on span at bounding box center [671, 127] width 93 height 29
click at [652, 133] on span at bounding box center [671, 127] width 93 height 29
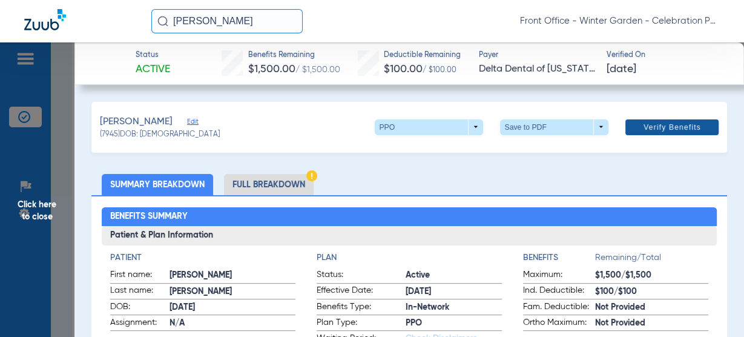
click at [652, 133] on span at bounding box center [671, 127] width 93 height 29
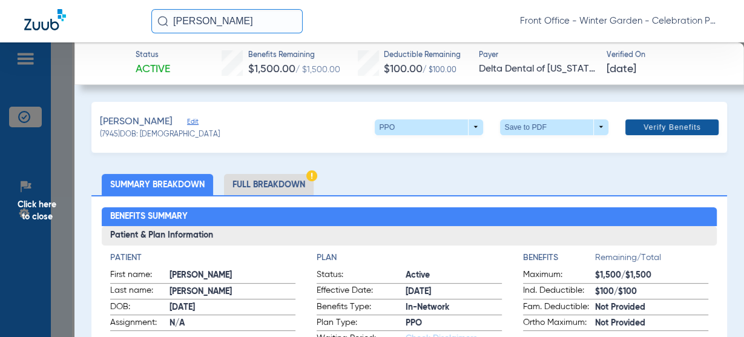
click at [652, 133] on span at bounding box center [671, 127] width 93 height 29
drag, startPoint x: 652, startPoint y: 133, endPoint x: 565, endPoint y: 152, distance: 89.3
click at [650, 132] on span at bounding box center [671, 127] width 93 height 29
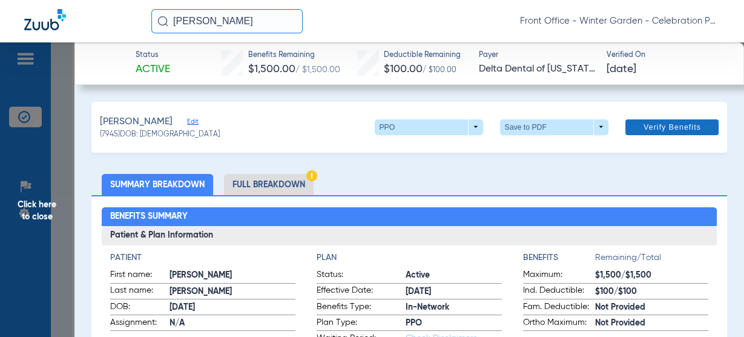
click at [625, 132] on span at bounding box center [671, 127] width 93 height 29
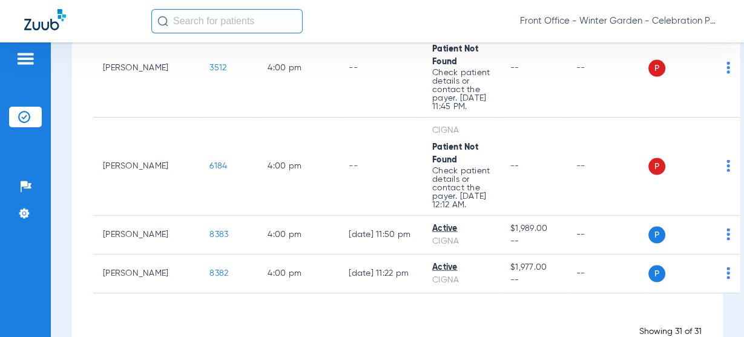
scroll to position [2020, 0]
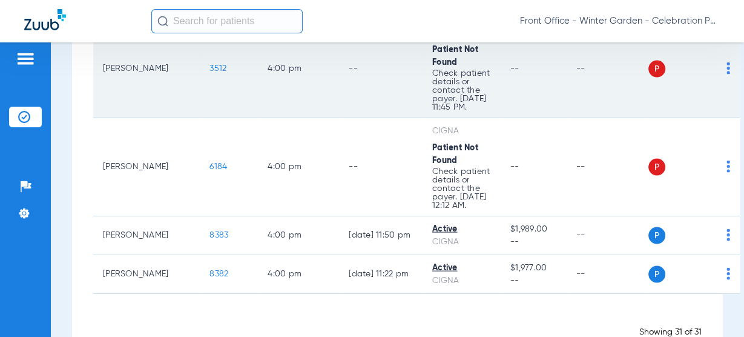
click at [209, 73] on span "3512" at bounding box center [217, 68] width 17 height 8
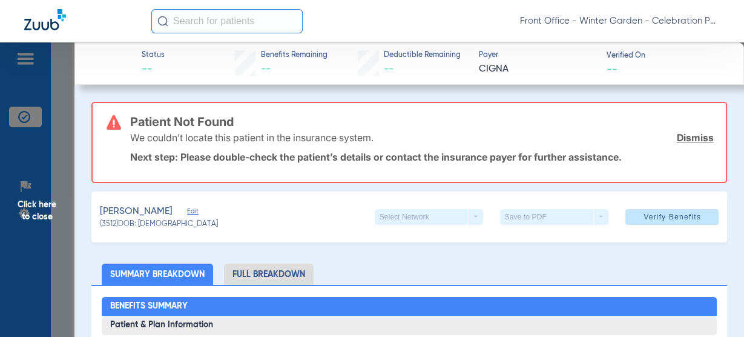
click at [198, 213] on span "Edit" at bounding box center [192, 212] width 11 height 11
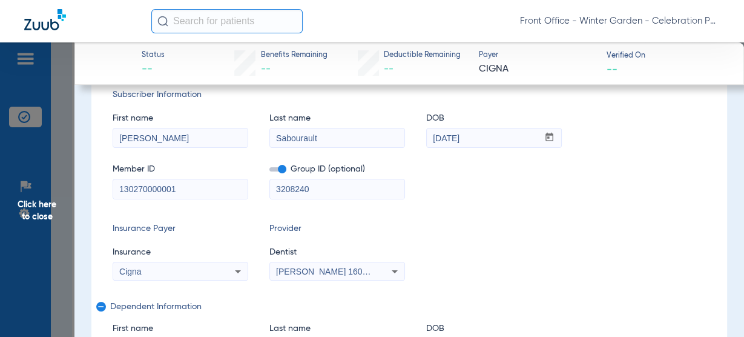
scroll to position [194, 0]
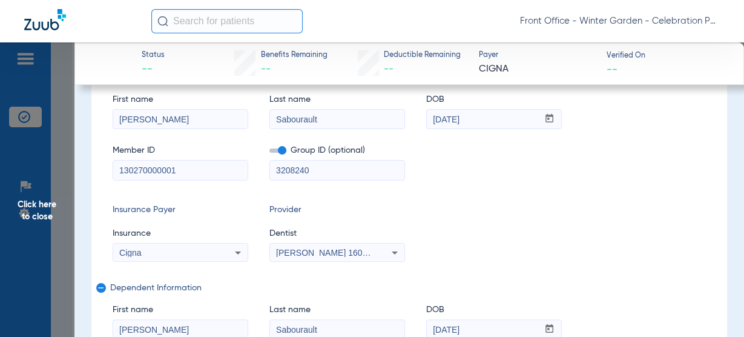
drag, startPoint x: 213, startPoint y: 174, endPoint x: -110, endPoint y: 159, distance: 323.6
click at [0, 159] on html "Front Office - Winter Garden - Celebration Pediatric Dentistry Patients Insuran…" at bounding box center [372, 168] width 744 height 337
paste input "u67137916"
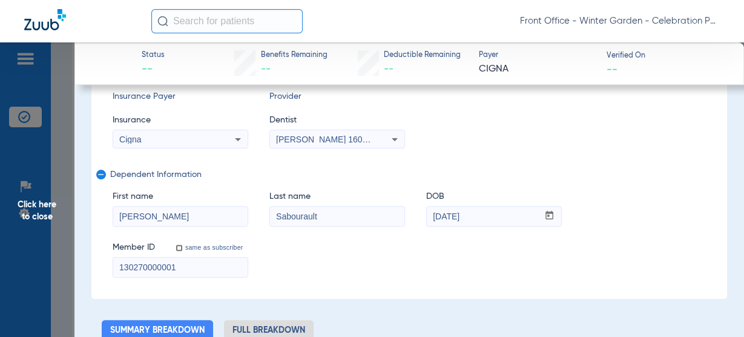
scroll to position [339, 0]
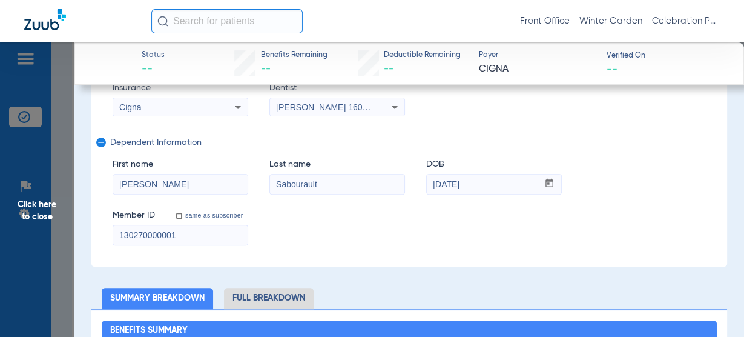
type input "u67137916"
drag, startPoint x: 182, startPoint y: 233, endPoint x: 8, endPoint y: 215, distance: 174.0
click at [0, 209] on html "Front Office - Winter Garden - Celebration Pediatric Dentistry Patients Insuran…" at bounding box center [372, 168] width 744 height 337
paste input "u67137916"
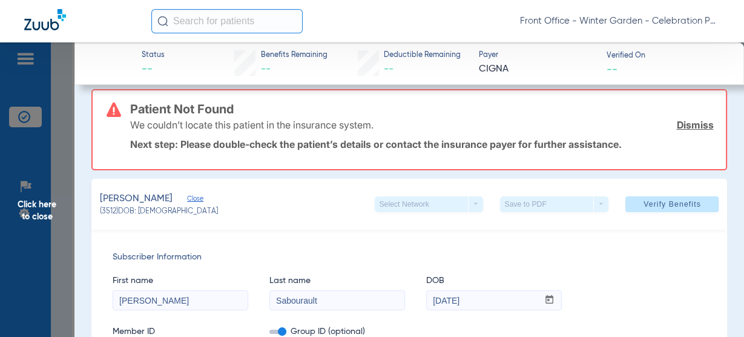
scroll to position [0, 0]
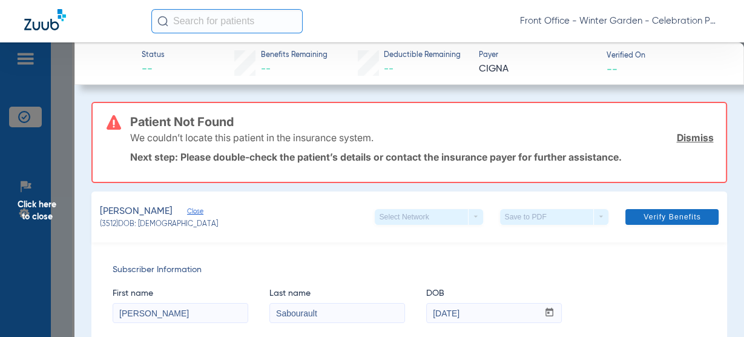
type input "u67137916"
click at [636, 209] on span at bounding box center [671, 216] width 93 height 29
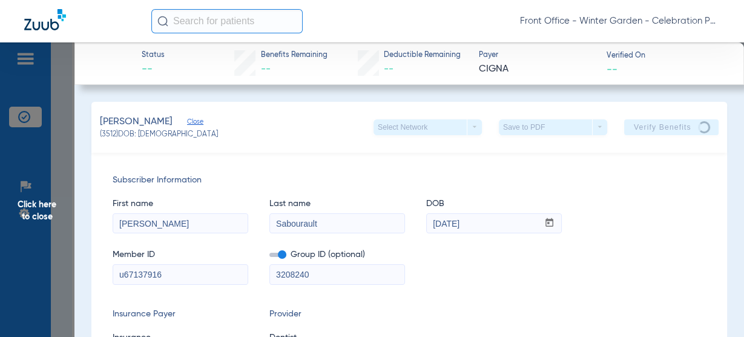
click at [70, 205] on span "Click here to close" at bounding box center [37, 210] width 74 height 337
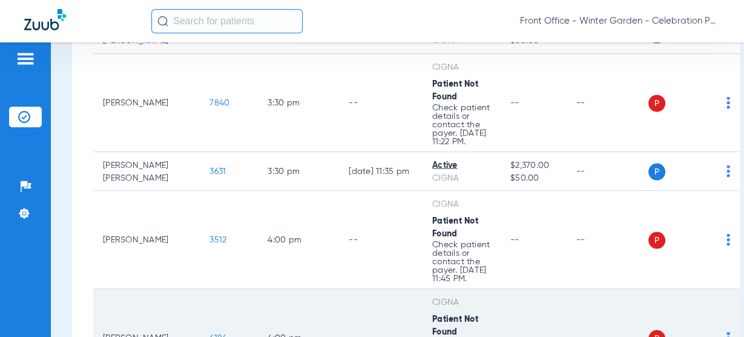
scroll to position [1827, 0]
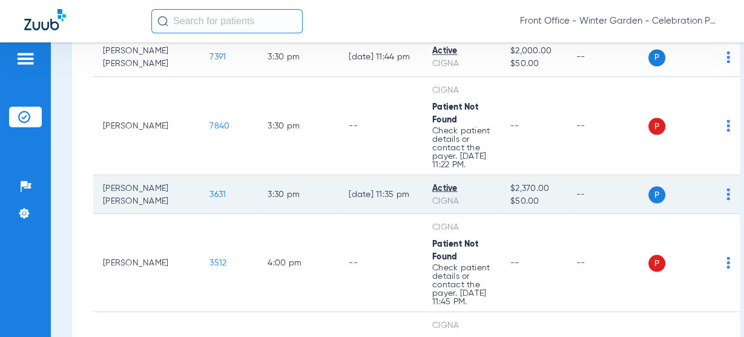
click at [209, 198] on span "3631" at bounding box center [217, 193] width 16 height 8
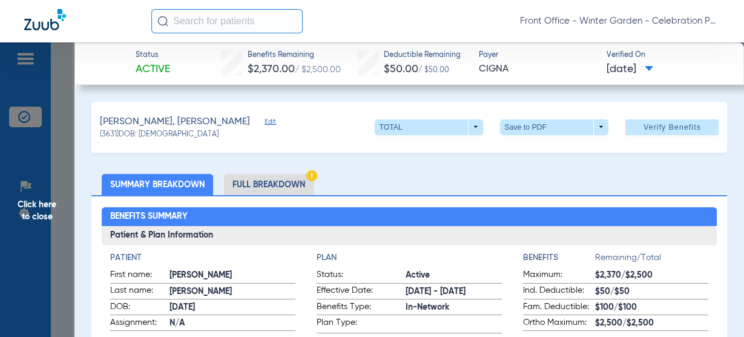
click at [19, 244] on span "Click here to close" at bounding box center [37, 210] width 74 height 337
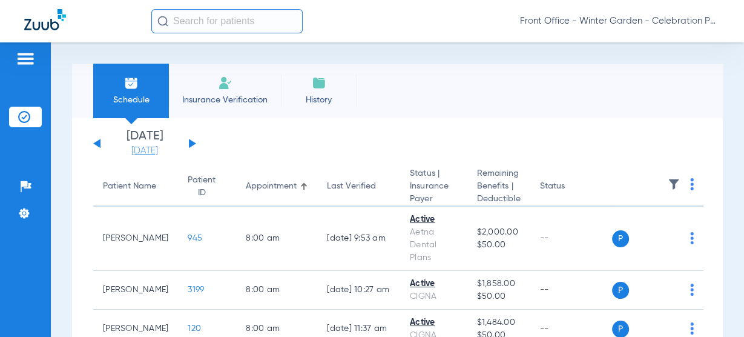
click at [162, 153] on link "[DATE]" at bounding box center [144, 151] width 73 height 12
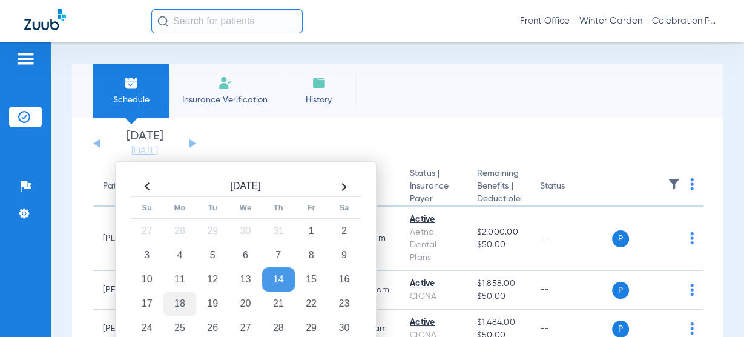
click at [175, 299] on td "18" at bounding box center [179, 303] width 33 height 24
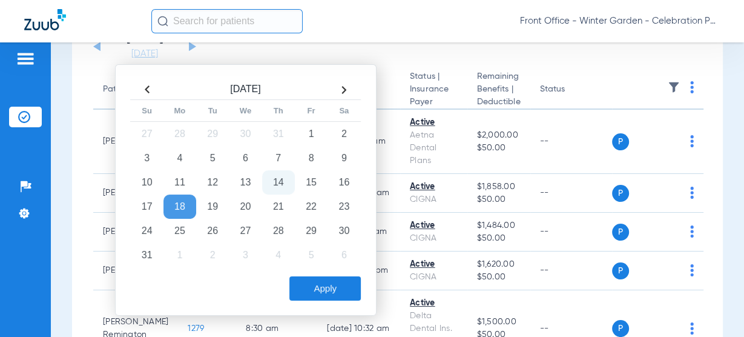
click at [285, 280] on div "Apply" at bounding box center [244, 288] width 233 height 24
click at [299, 287] on button "Apply" at bounding box center [324, 288] width 71 height 24
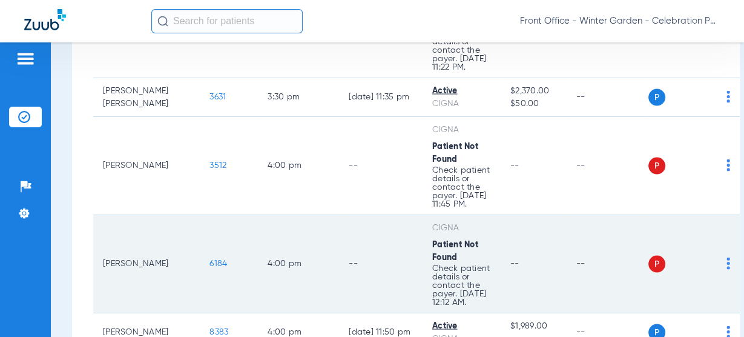
scroll to position [1875, 0]
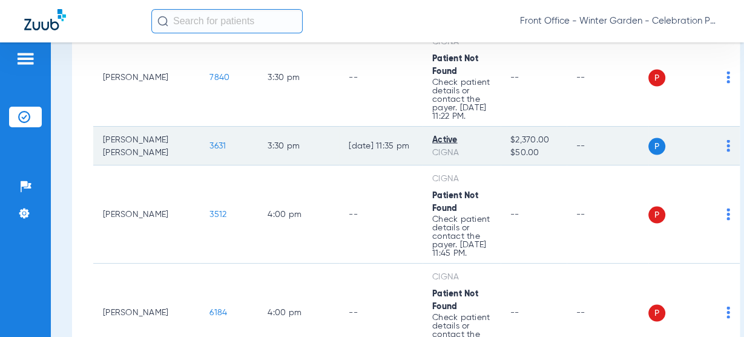
click at [209, 149] on span "3631" at bounding box center [217, 145] width 16 height 8
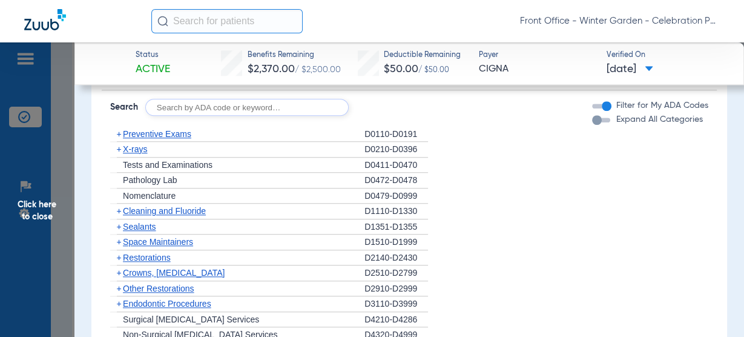
scroll to position [920, 0]
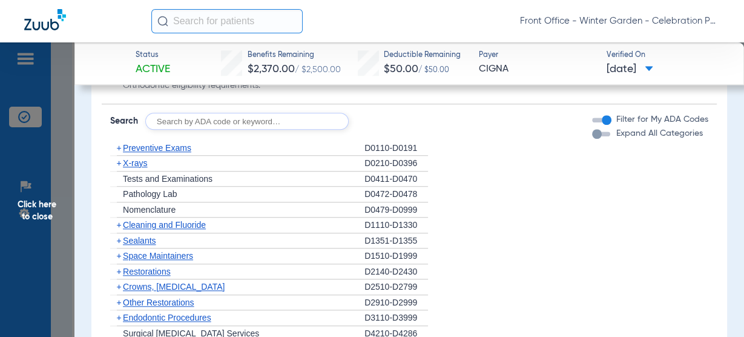
click at [188, 137] on div "Disclaimers Student age limit: 26 Child age limit: 26 Orthodontic age limit: No…" at bounding box center [409, 267] width 615 height 548
click at [186, 140] on div "+ Preventive Exams" at bounding box center [237, 148] width 254 height 16
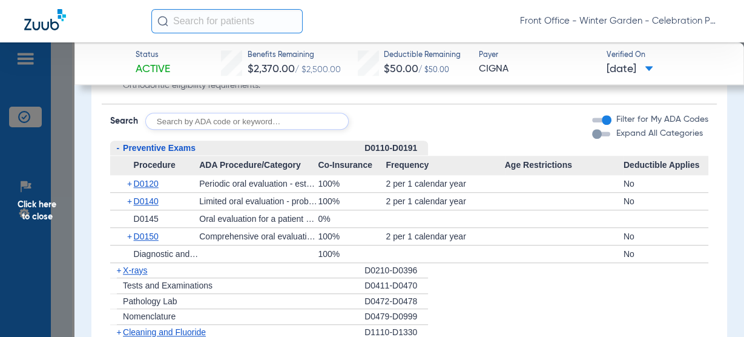
click at [186, 146] on span "Preventive Exams" at bounding box center [159, 148] width 73 height 10
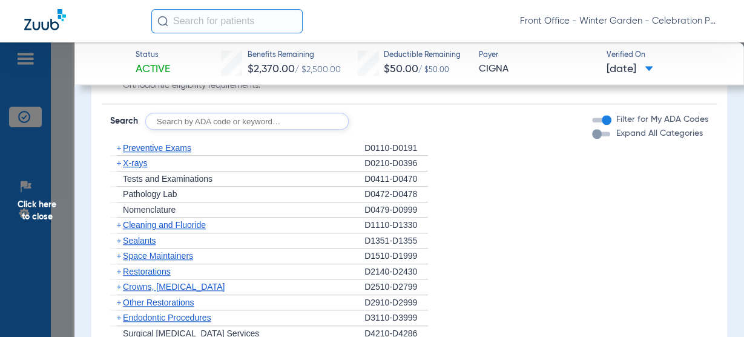
click at [186, 146] on span "Preventive Exams" at bounding box center [157, 148] width 68 height 10
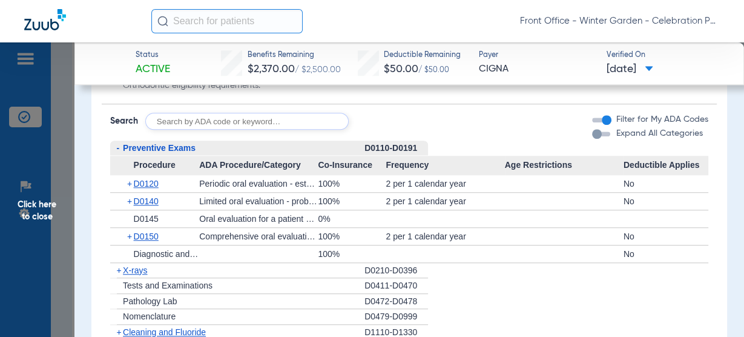
click at [186, 146] on span "Preventive Exams" at bounding box center [159, 148] width 73 height 10
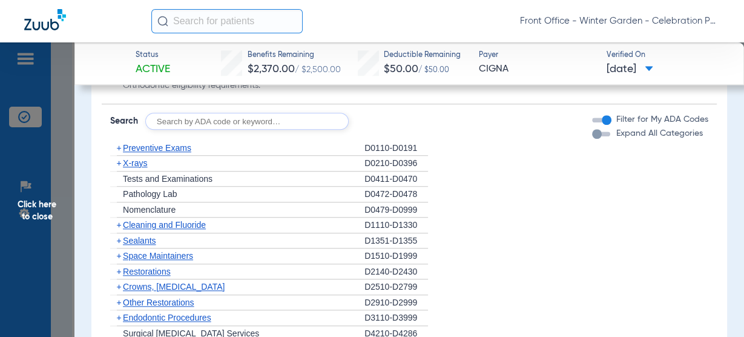
click at [140, 164] on span "X-rays" at bounding box center [135, 163] width 24 height 10
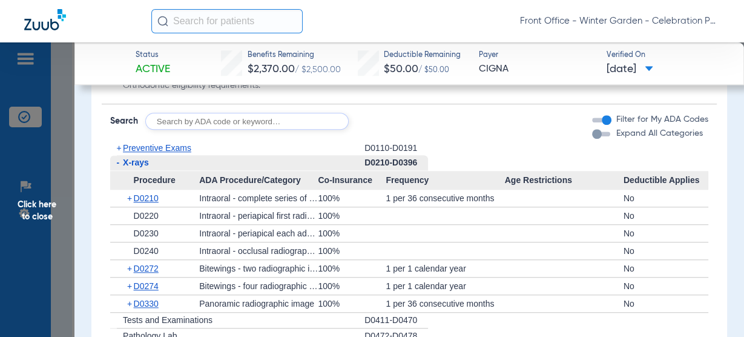
drag, startPoint x: 126, startPoint y: 159, endPoint x: 184, endPoint y: 168, distance: 58.8
click at [126, 160] on span "X-rays" at bounding box center [136, 162] width 26 height 10
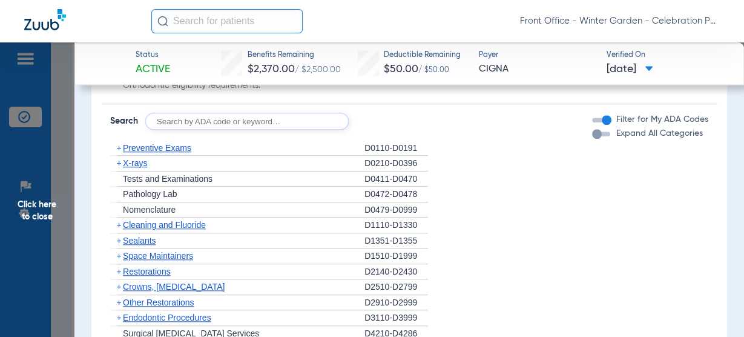
scroll to position [968, 0]
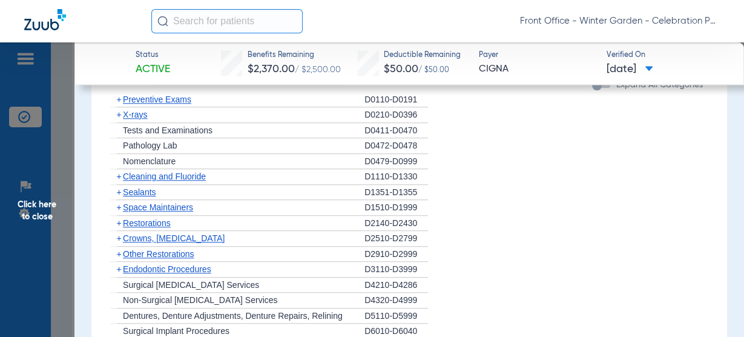
click at [153, 189] on span "Sealants" at bounding box center [139, 192] width 33 height 10
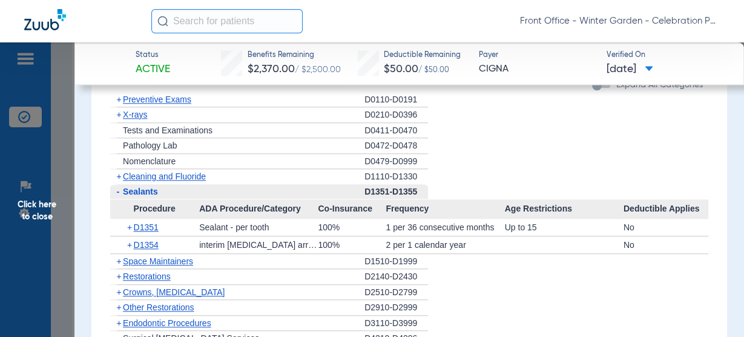
click at [153, 189] on span "Sealants" at bounding box center [140, 191] width 35 height 10
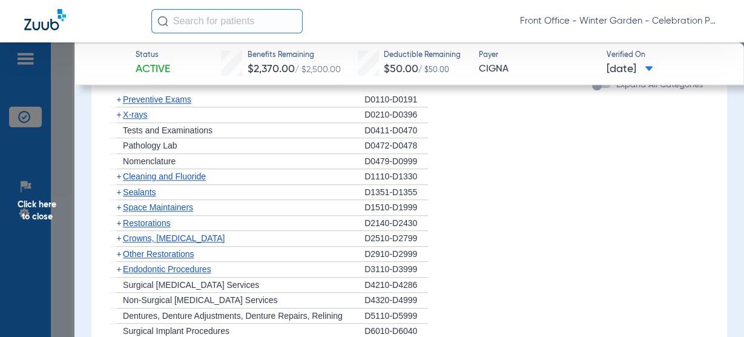
click at [169, 169] on div "+ Cleaning and Fluoride" at bounding box center [237, 177] width 254 height 16
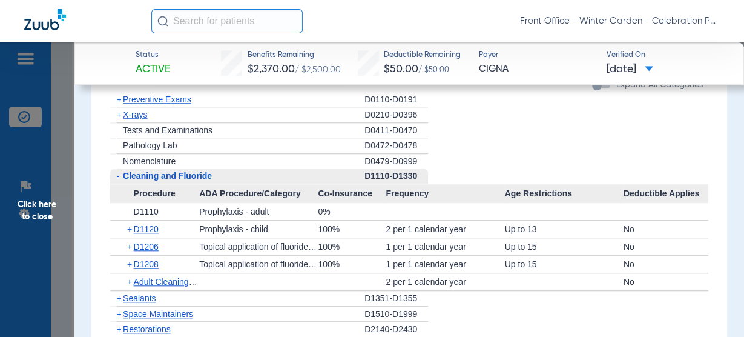
click at [166, 175] on span "Cleaning and Fluoride" at bounding box center [167, 176] width 89 height 10
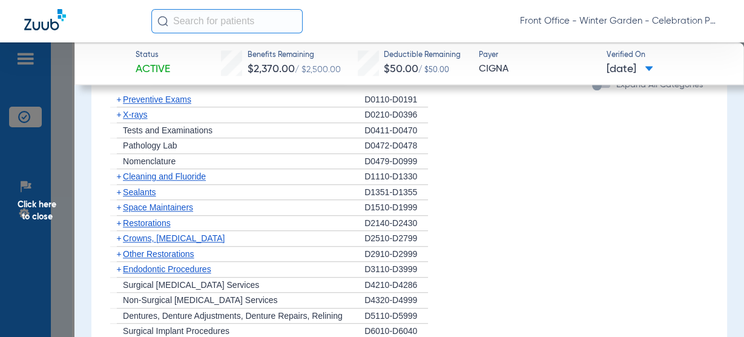
click at [166, 175] on span "Cleaning and Fluoride" at bounding box center [164, 176] width 83 height 10
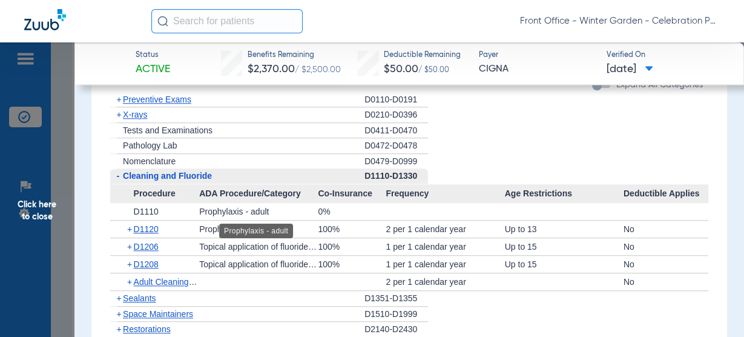
click at [245, 223] on div "Prophylaxis - adult" at bounding box center [256, 230] width 74 height 15
click at [46, 228] on span "Click here to close" at bounding box center [37, 210] width 74 height 337
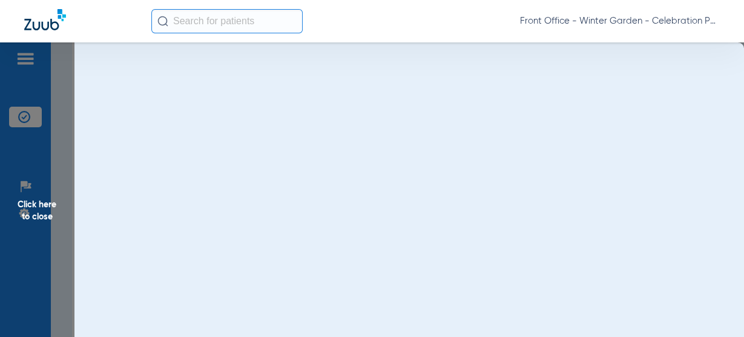
scroll to position [0, 0]
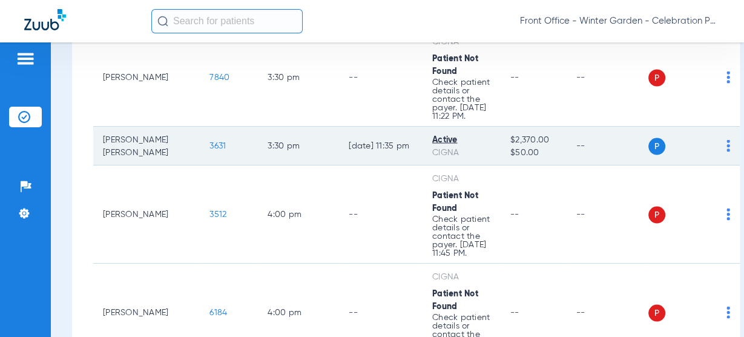
click at [209, 149] on span "3631" at bounding box center [217, 145] width 16 height 8
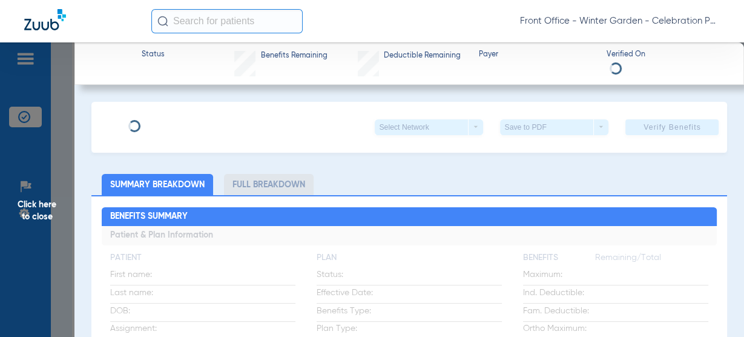
type input "[PERSON_NAME]"
type input "[DATE]"
type input "u85931676"
type input "3345098"
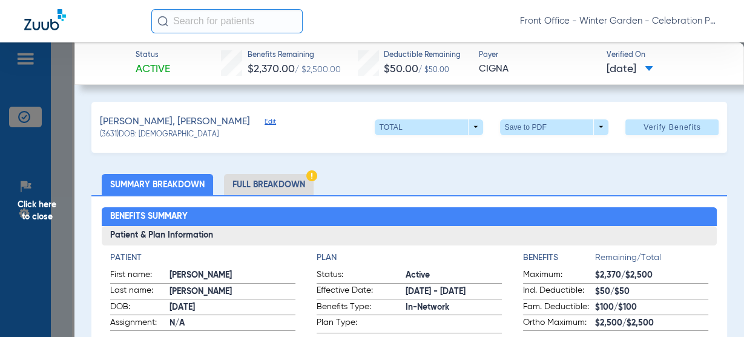
click at [264, 125] on span "Edit" at bounding box center [269, 122] width 11 height 11
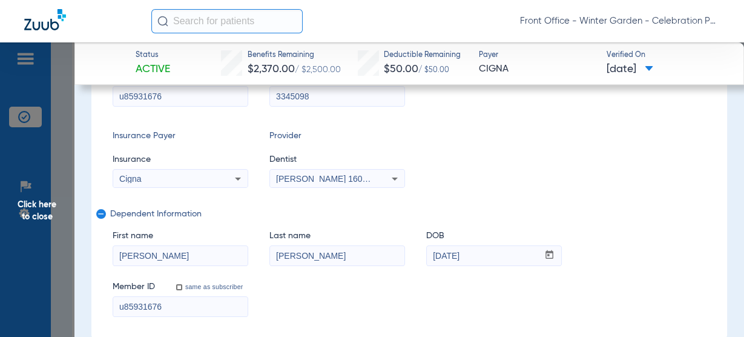
scroll to position [194, 0]
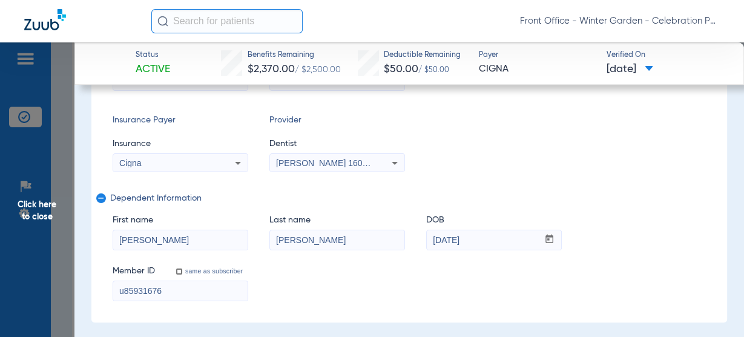
drag, startPoint x: 193, startPoint y: 290, endPoint x: 49, endPoint y: 288, distance: 144.1
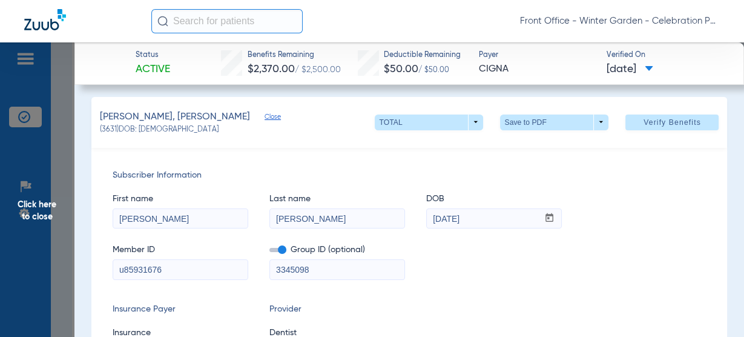
scroll to position [0, 0]
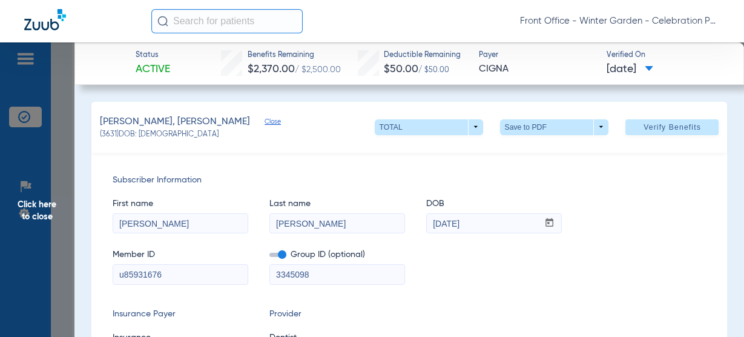
click at [38, 210] on span "Click here to close" at bounding box center [37, 210] width 74 height 337
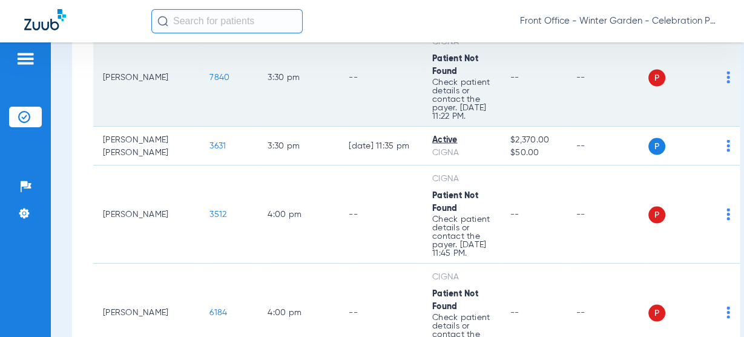
click at [209, 81] on span "7840" at bounding box center [219, 77] width 20 height 8
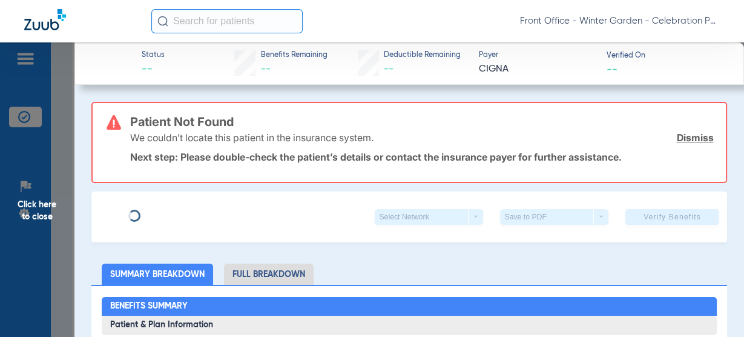
type input "[PERSON_NAME]"
type input "[DATE]"
type input "112190875403"
type input "3345098"
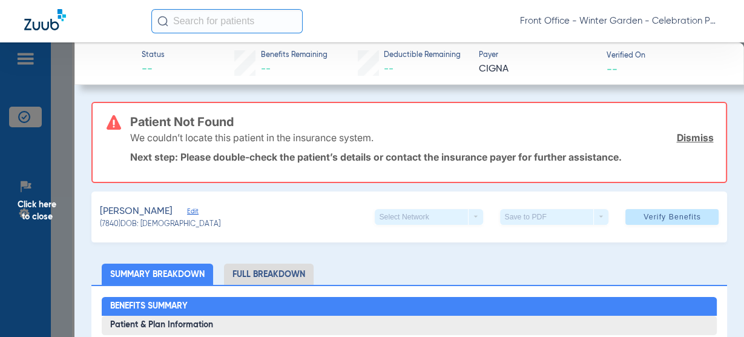
click at [187, 212] on span "Edit" at bounding box center [192, 212] width 11 height 11
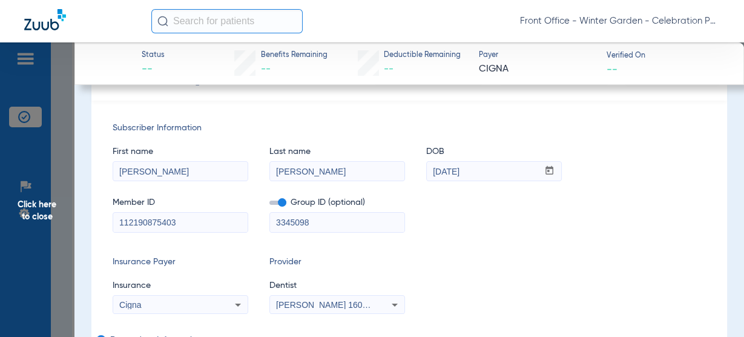
scroll to position [242, 0]
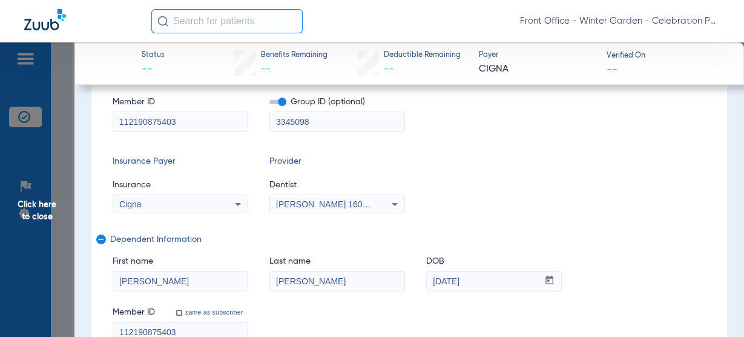
drag, startPoint x: 219, startPoint y: 115, endPoint x: -18, endPoint y: 127, distance: 237.6
click at [0, 127] on html "Front Office - Winter Garden - Celebration Pediatric Dentistry Patients Insuran…" at bounding box center [372, 168] width 744 height 337
paste input "u85931676"
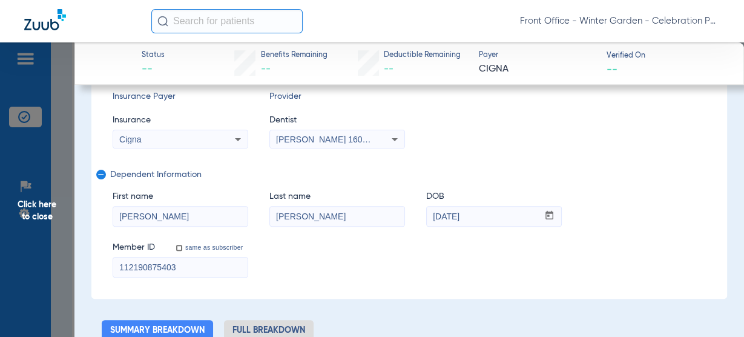
scroll to position [339, 0]
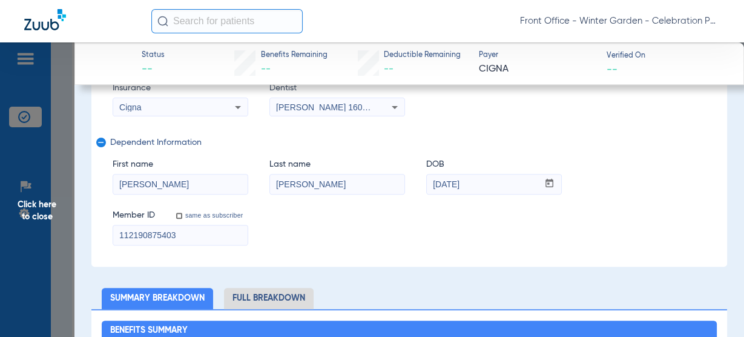
type input "u85931676"
drag, startPoint x: 191, startPoint y: 235, endPoint x: -186, endPoint y: 172, distance: 383.0
click at [0, 172] on html "Front Office - Winter Garden - Celebration Pediatric Dentistry Patients Insuran…" at bounding box center [372, 168] width 744 height 337
paste input "u85931676"
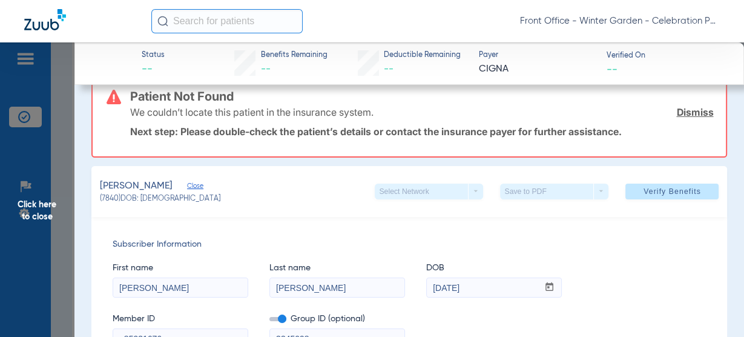
scroll to position [0, 0]
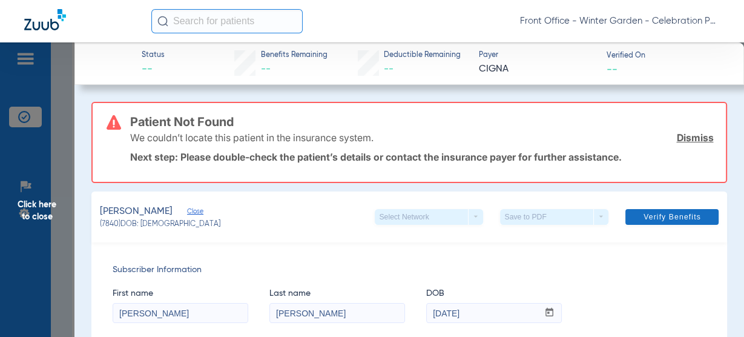
type input "u85931676"
click at [649, 217] on span "Verify Benefits" at bounding box center [671, 217] width 57 height 10
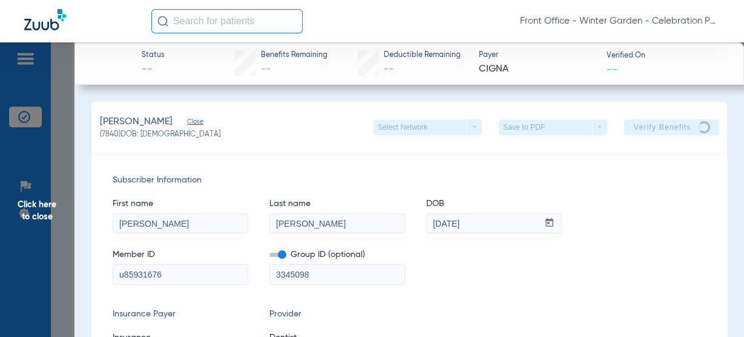
drag, startPoint x: 60, startPoint y: 212, endPoint x: 196, endPoint y: 5, distance: 247.8
click at [59, 212] on span "Click here to close" at bounding box center [37, 210] width 74 height 337
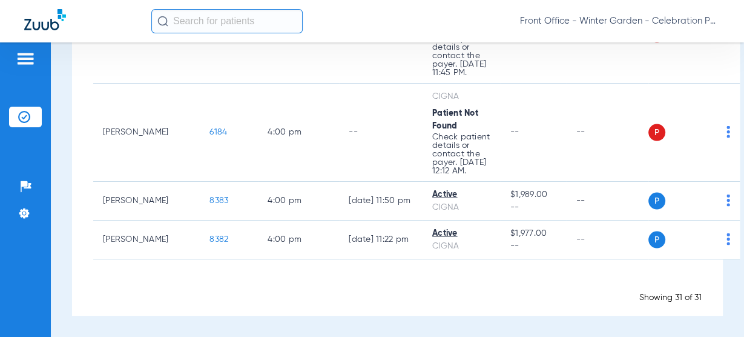
scroll to position [2117, 0]
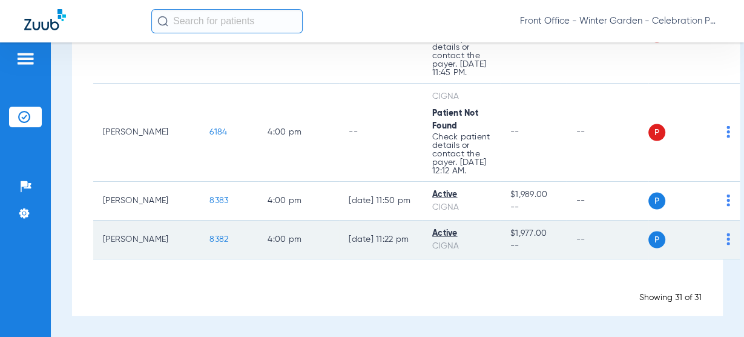
scroll to position [2117, 0]
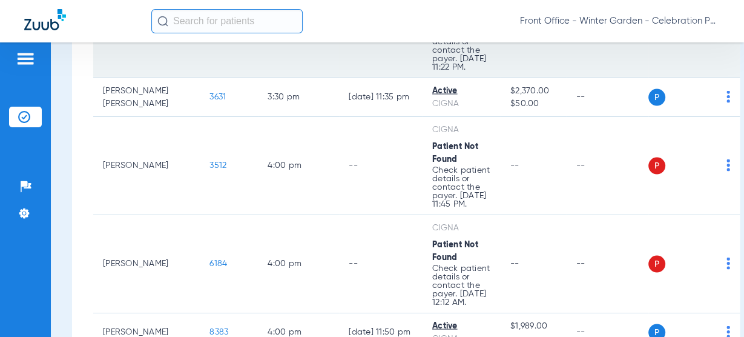
scroll to position [1875, 0]
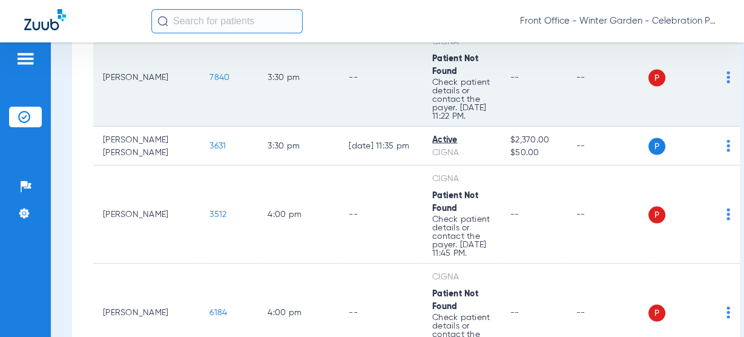
click at [209, 81] on span "7840" at bounding box center [219, 77] width 20 height 8
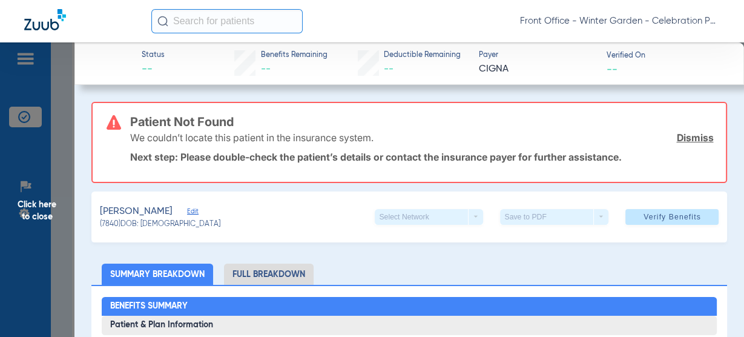
click at [56, 199] on span "Click here to close" at bounding box center [37, 210] width 74 height 337
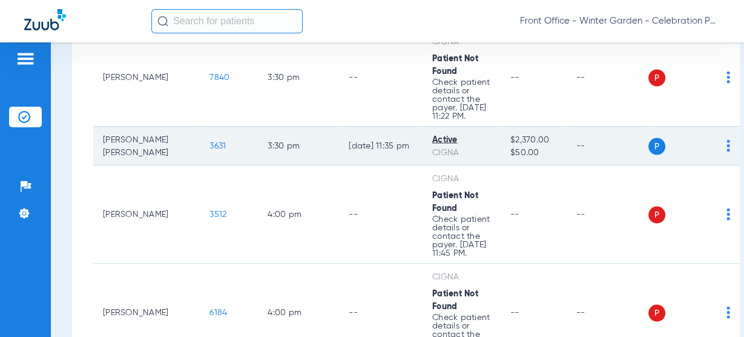
click at [209, 149] on span "3631" at bounding box center [217, 145] width 16 height 8
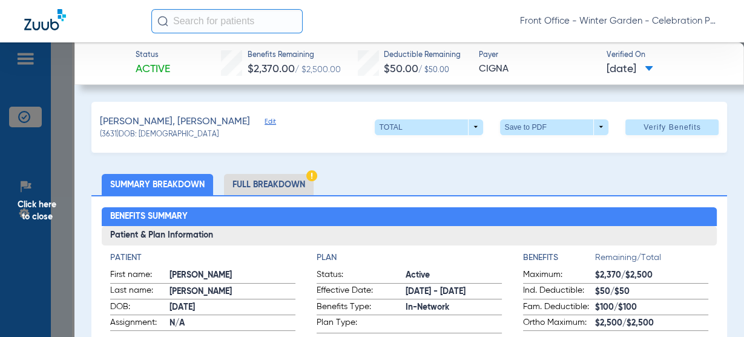
click at [459, 11] on div "Front Office - Winter Garden - Celebration Pediatric Dentistry" at bounding box center [435, 21] width 568 height 24
click at [21, 226] on span "Click here to close" at bounding box center [37, 210] width 74 height 337
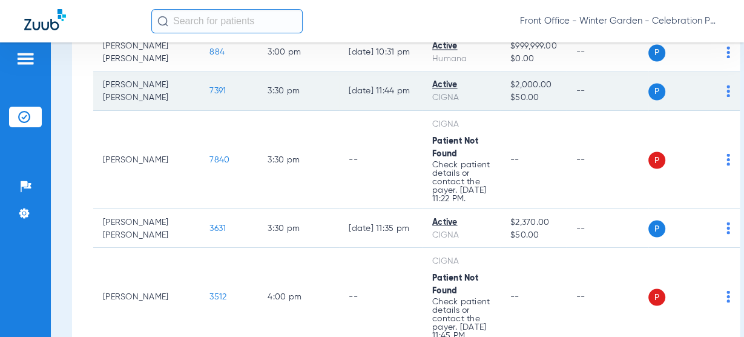
scroll to position [1778, 0]
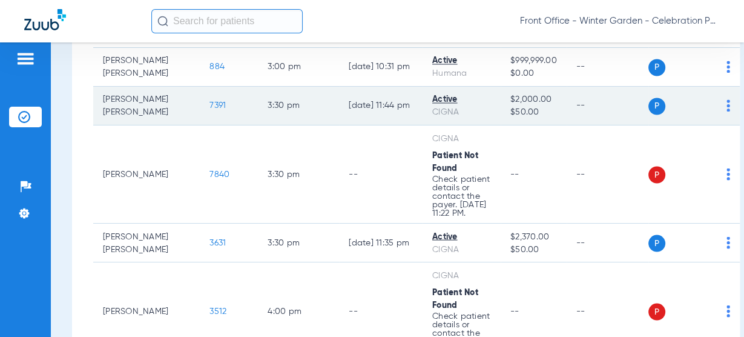
click at [432, 106] on div "Active" at bounding box center [461, 99] width 59 height 13
click at [209, 110] on span "7391" at bounding box center [217, 105] width 16 height 8
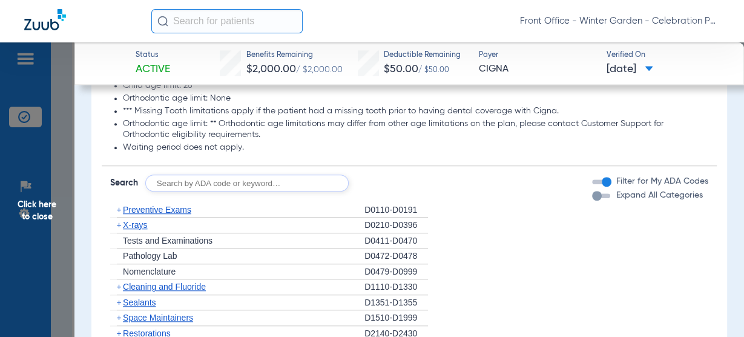
scroll to position [872, 0]
drag, startPoint x: 153, startPoint y: 213, endPoint x: 162, endPoint y: 207, distance: 11.4
click at [153, 213] on div "+ Preventive Exams" at bounding box center [237, 210] width 254 height 16
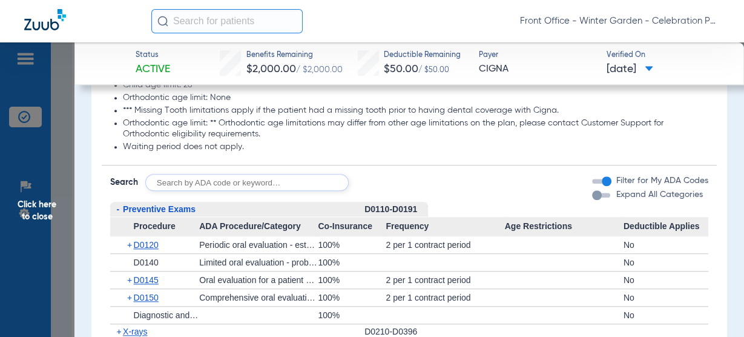
click at [162, 207] on span "Preventive Exams" at bounding box center [159, 209] width 73 height 10
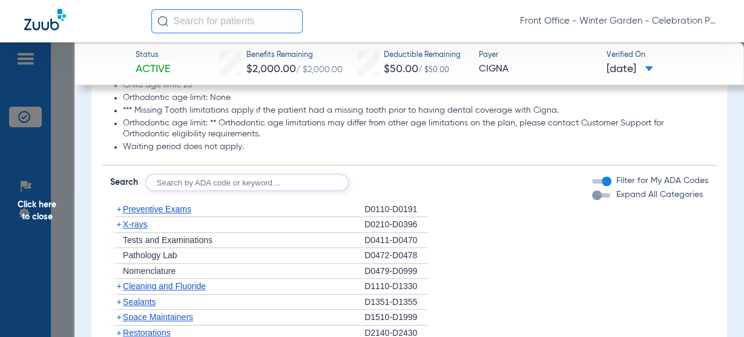
click at [162, 207] on span "Preventive Exams" at bounding box center [157, 209] width 68 height 10
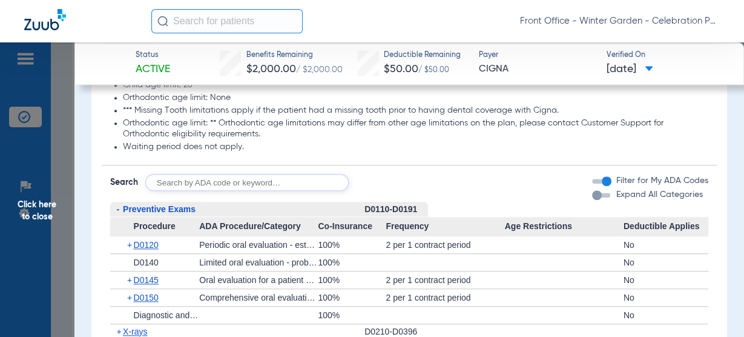
click at [162, 207] on span "Preventive Exams" at bounding box center [159, 209] width 73 height 10
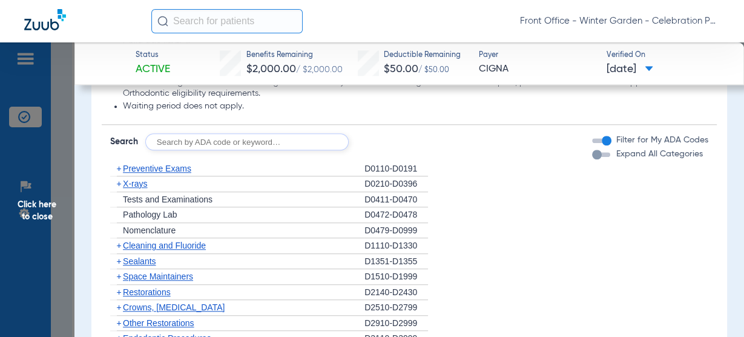
scroll to position [920, 0]
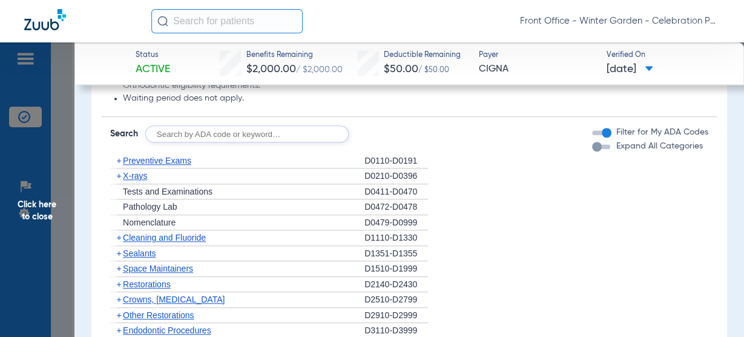
click at [139, 175] on span "X-rays" at bounding box center [135, 176] width 24 height 10
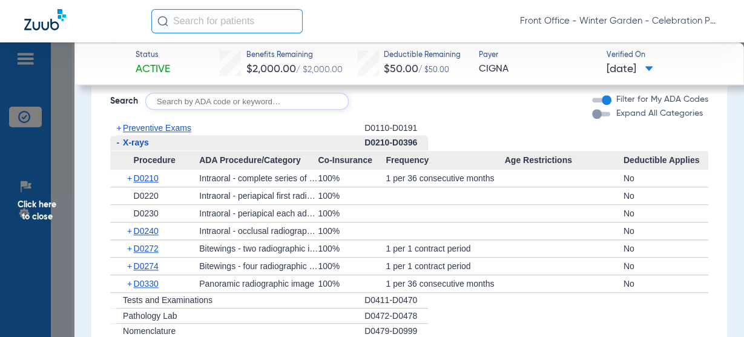
scroll to position [968, 0]
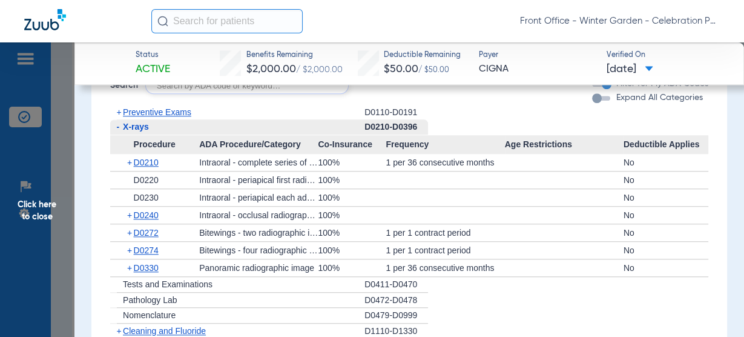
click at [78, 240] on app-member-insurance-verification-view "Status Active Benefits Remaining $2,000.00 / $2,000.00 Deductible Remaining $50…" at bounding box center [408, 169] width 669 height 2190
click at [39, 222] on span "Click here to close" at bounding box center [37, 210] width 74 height 337
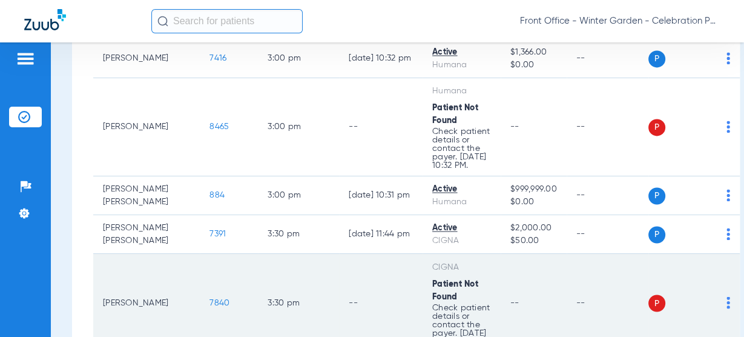
scroll to position [1633, 0]
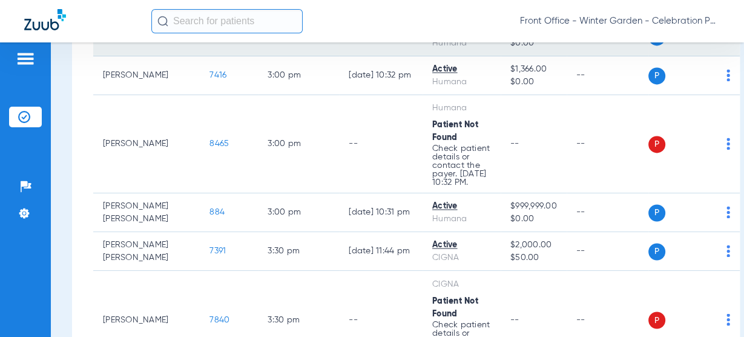
click at [209, 41] on span "7417" at bounding box center [217, 36] width 17 height 8
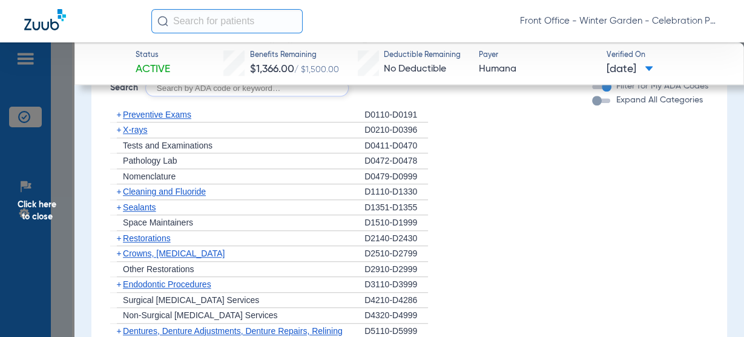
scroll to position [872, 0]
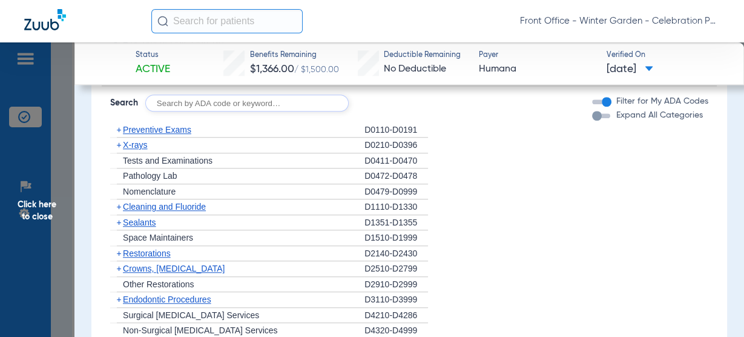
click at [156, 133] on span "Preventive Exams" at bounding box center [157, 130] width 68 height 10
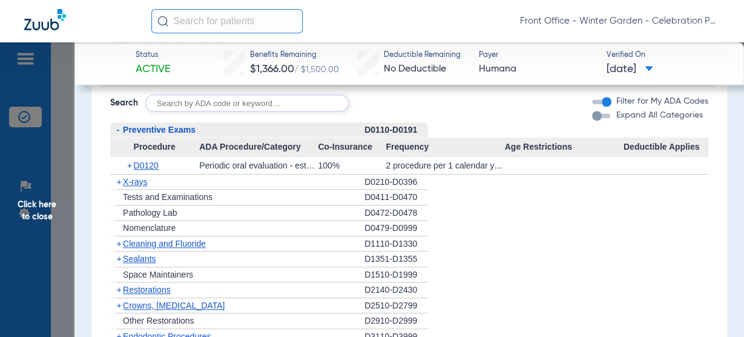
click at [162, 128] on span "Preventive Exams" at bounding box center [159, 130] width 73 height 10
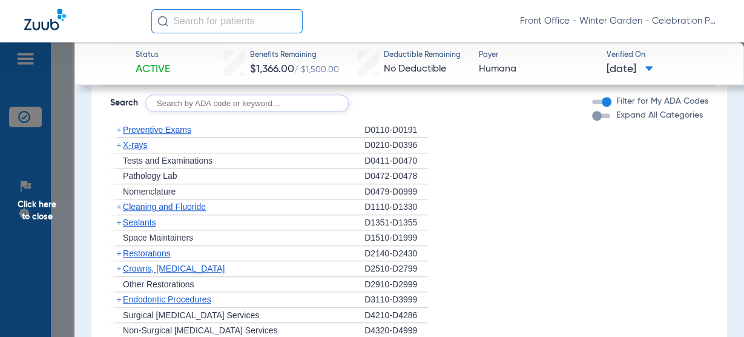
click at [162, 128] on span "Preventive Exams" at bounding box center [157, 130] width 68 height 10
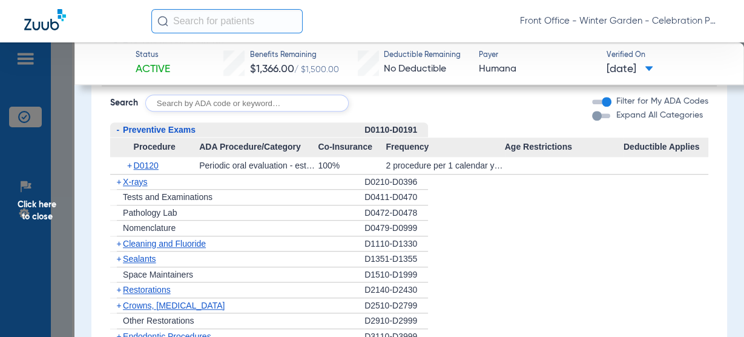
click at [162, 128] on span "Preventive Exams" at bounding box center [159, 130] width 73 height 10
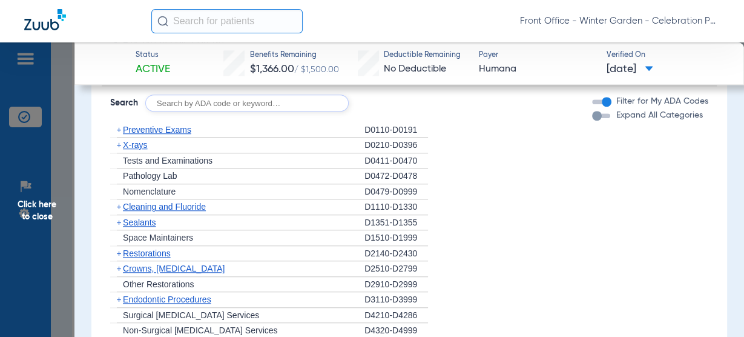
click at [149, 142] on div "+ X-rays" at bounding box center [237, 145] width 254 height 16
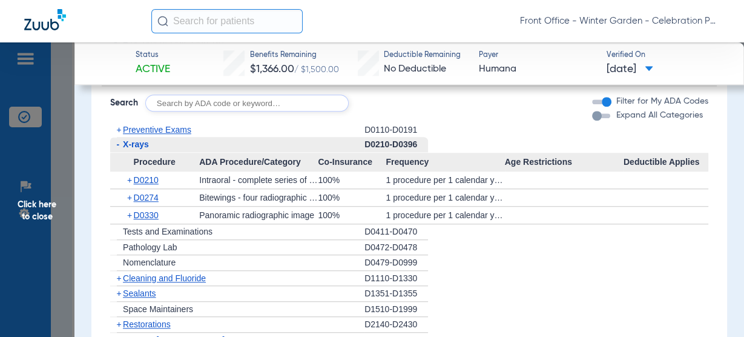
click at [146, 144] on span "X-rays" at bounding box center [136, 144] width 26 height 10
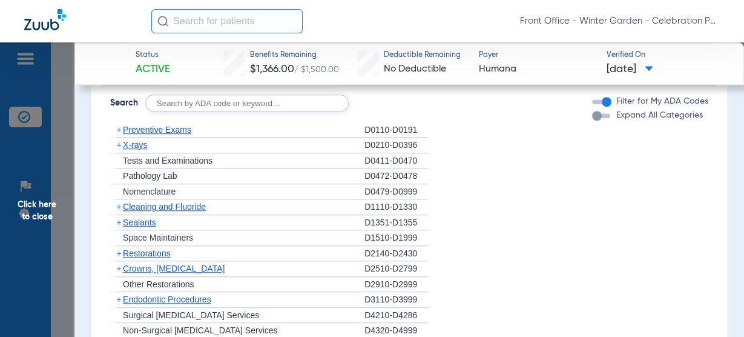
click at [146, 144] on span "X-rays" at bounding box center [135, 145] width 24 height 10
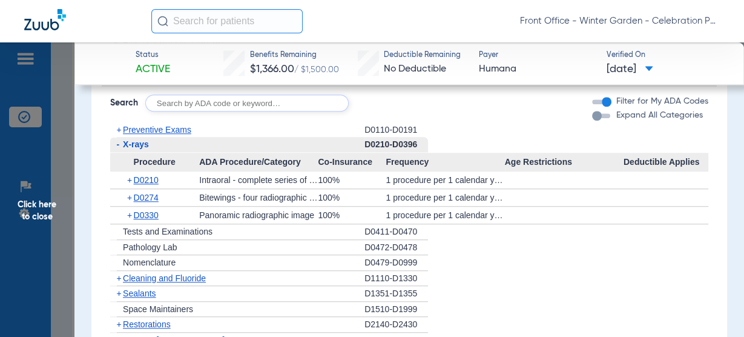
click at [138, 146] on span "X-rays" at bounding box center [136, 144] width 26 height 10
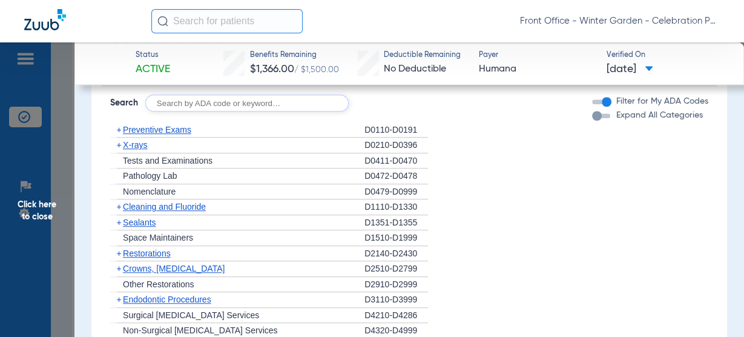
click at [63, 200] on span "Click here to close" at bounding box center [37, 210] width 74 height 337
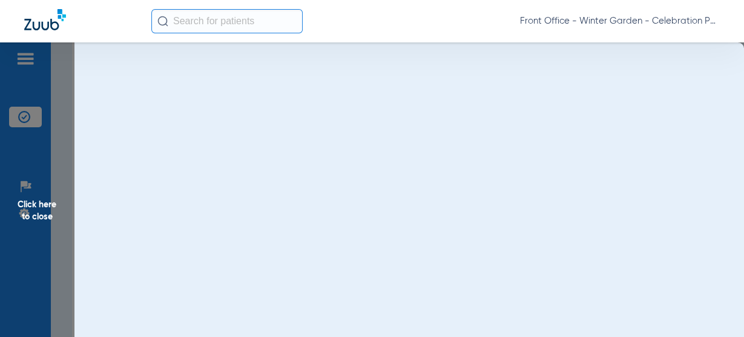
scroll to position [0, 0]
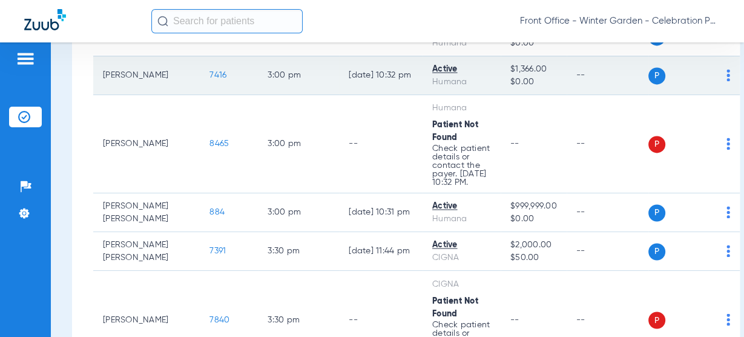
click at [209, 79] on span "7416" at bounding box center [217, 75] width 17 height 8
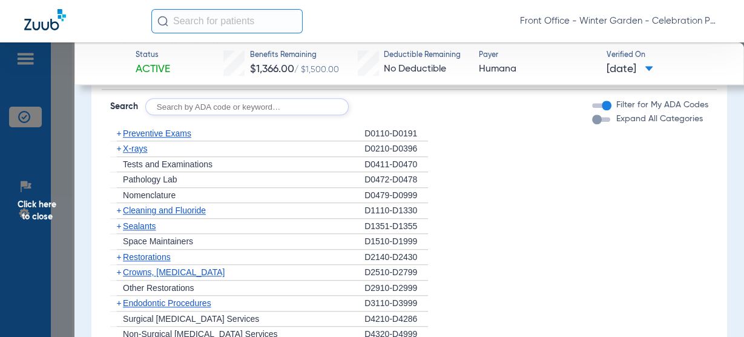
scroll to position [872, 0]
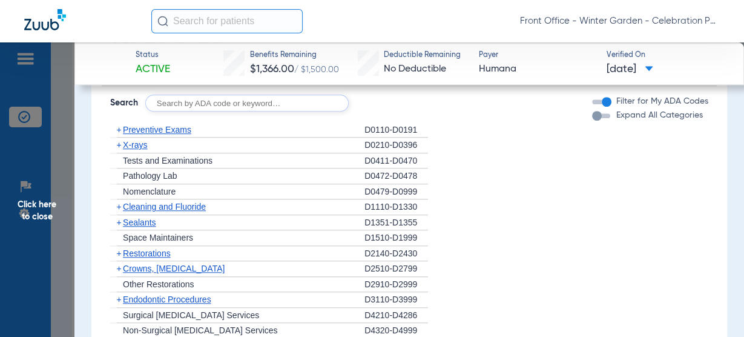
click at [143, 230] on div "+ Space Maintainers" at bounding box center [237, 238] width 254 height 16
click at [147, 223] on span "Sealants" at bounding box center [139, 222] width 33 height 10
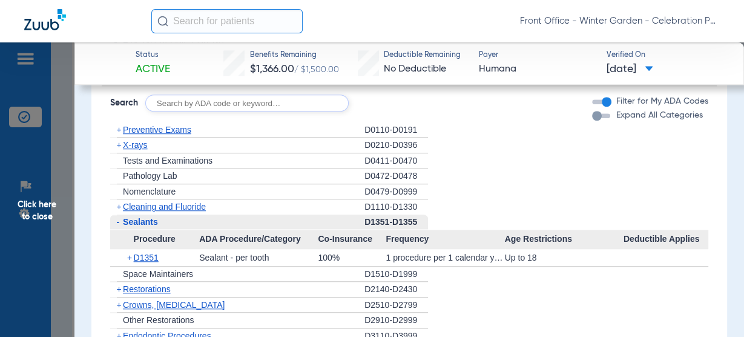
click at [147, 223] on span "Sealants" at bounding box center [140, 222] width 35 height 10
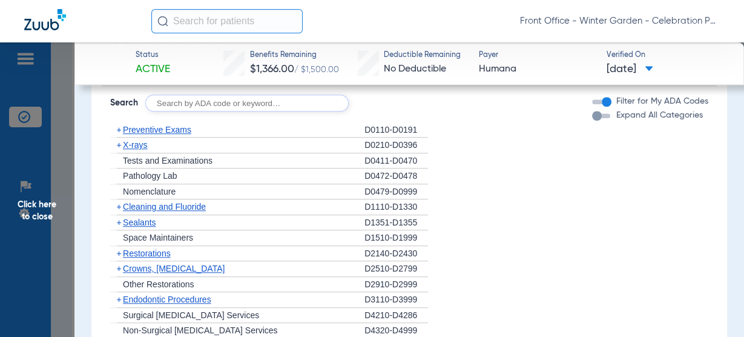
click at [179, 207] on span "Cleaning and Fluoride" at bounding box center [164, 207] width 83 height 10
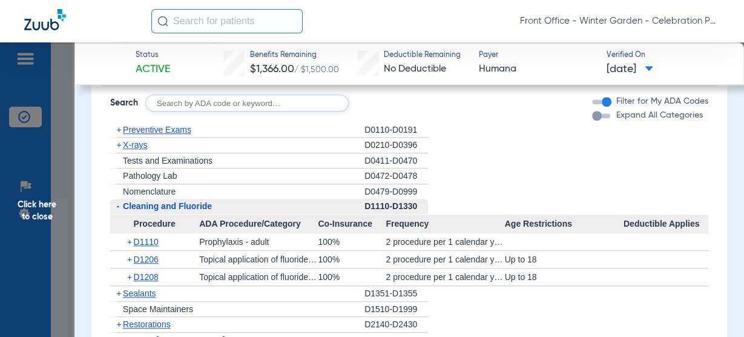
click at [179, 207] on span "Cleaning and Fluoride" at bounding box center [167, 206] width 89 height 10
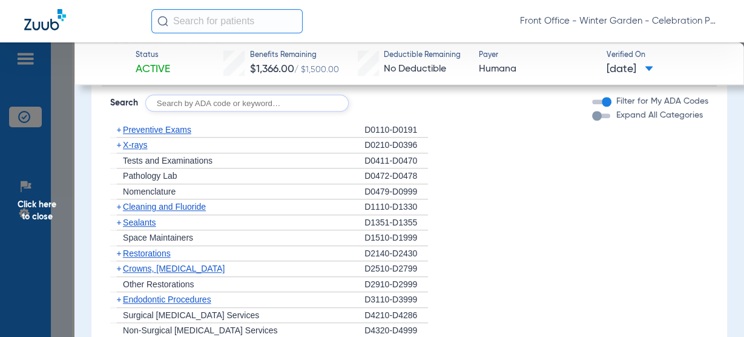
click at [130, 140] on span "X-rays" at bounding box center [135, 145] width 24 height 10
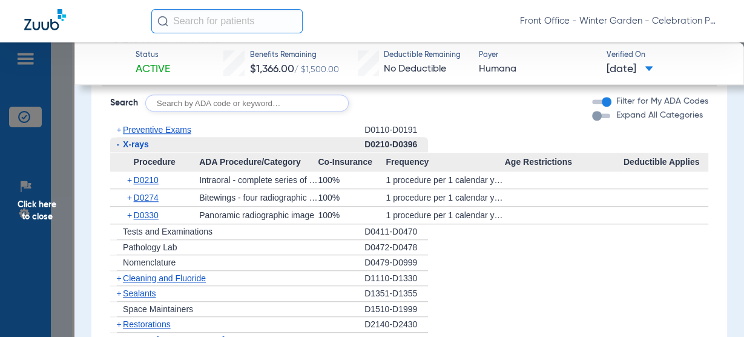
click at [130, 142] on span "X-rays" at bounding box center [136, 144] width 26 height 10
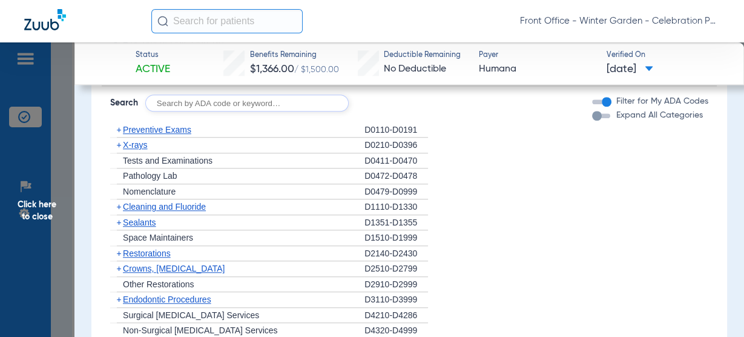
drag, startPoint x: 151, startPoint y: 222, endPoint x: 186, endPoint y: 220, distance: 35.8
click at [151, 222] on span "Sealants" at bounding box center [139, 222] width 33 height 10
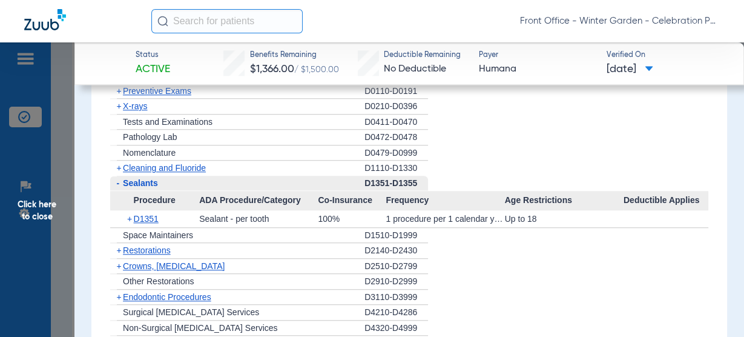
scroll to position [920, 0]
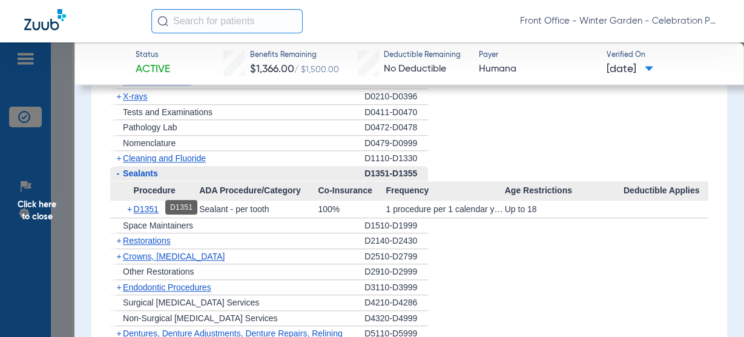
click at [149, 204] on span "D1351" at bounding box center [146, 209] width 25 height 10
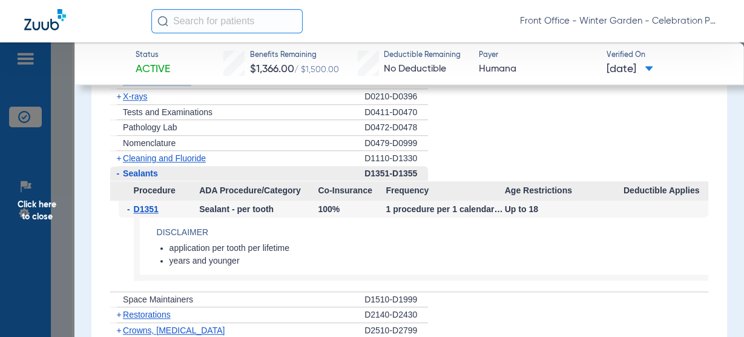
click at [149, 204] on span "D1351" at bounding box center [146, 209] width 25 height 10
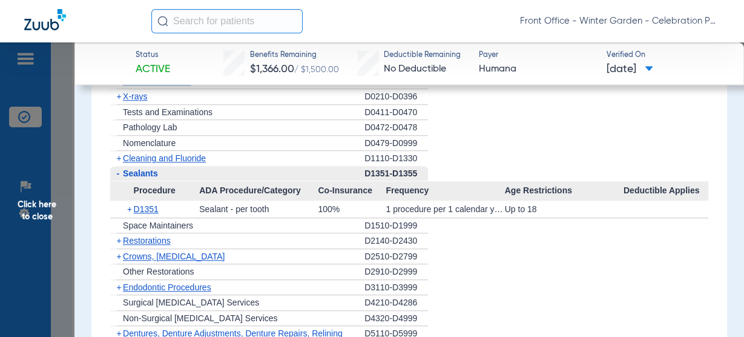
click at [144, 168] on span "Sealants" at bounding box center [140, 173] width 35 height 10
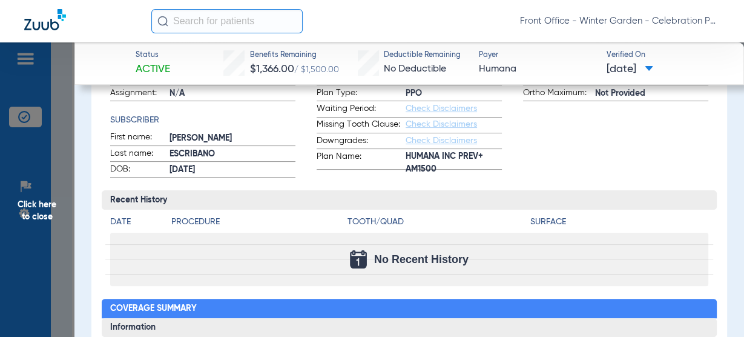
scroll to position [145, 0]
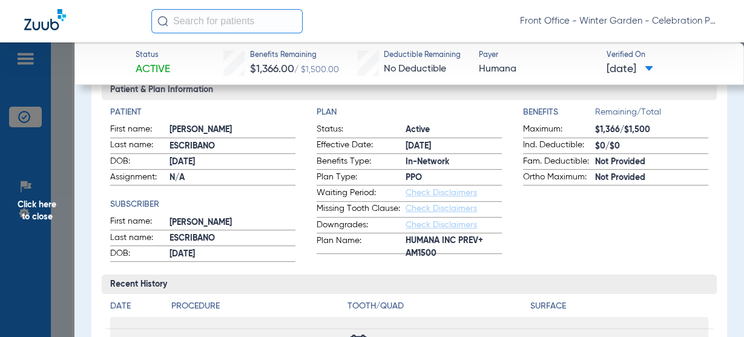
drag, startPoint x: 427, startPoint y: 145, endPoint x: 364, endPoint y: 136, distance: 63.6
click at [364, 136] on form "Status: Active Effective Date: 1/1/24 Benefits Type: In-Network Plan Type: PPO …" at bounding box center [409, 188] width 185 height 131
click at [400, 146] on span "Effective Date:" at bounding box center [361, 146] width 89 height 15
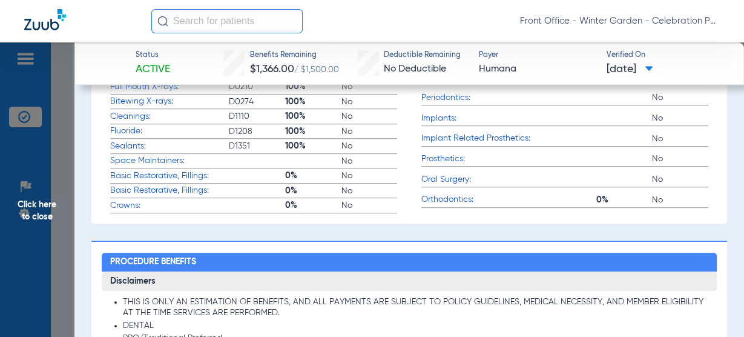
scroll to position [484, 0]
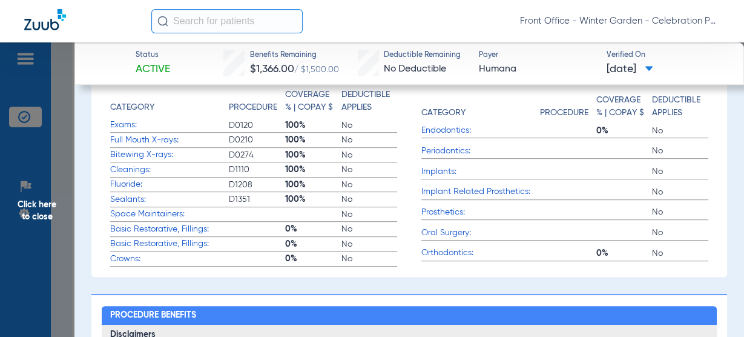
drag, startPoint x: 20, startPoint y: 206, endPoint x: 134, endPoint y: 208, distance: 113.8
click at [20, 206] on span "Click here to close" at bounding box center [37, 210] width 74 height 337
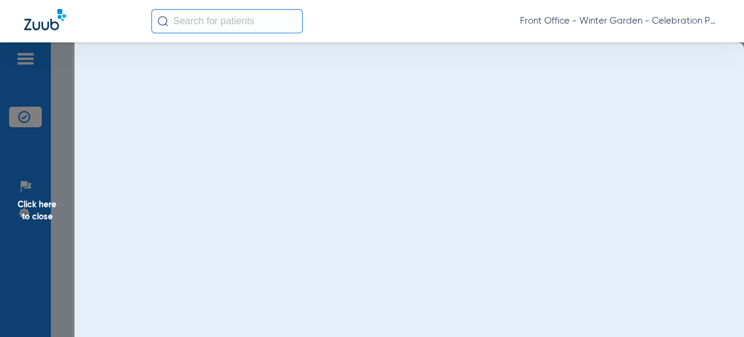
scroll to position [0, 0]
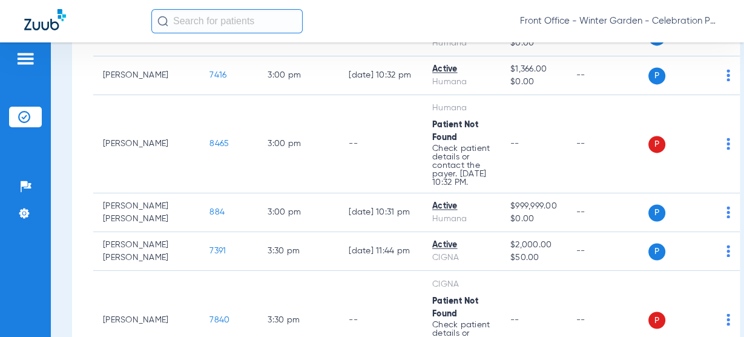
click at [448, 25] on div "Front Office - Winter Garden - Celebration Pediatric Dentistry" at bounding box center [435, 21] width 568 height 24
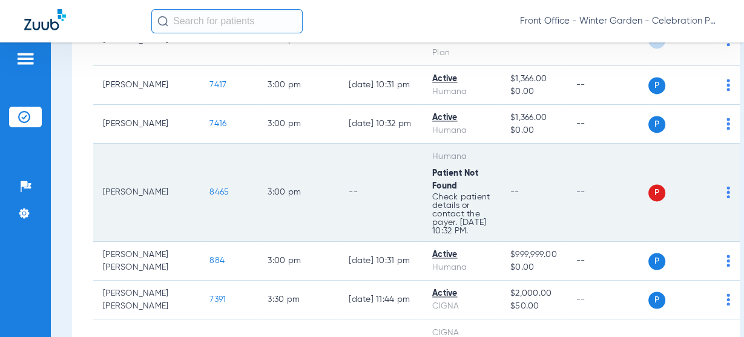
scroll to position [1536, 0]
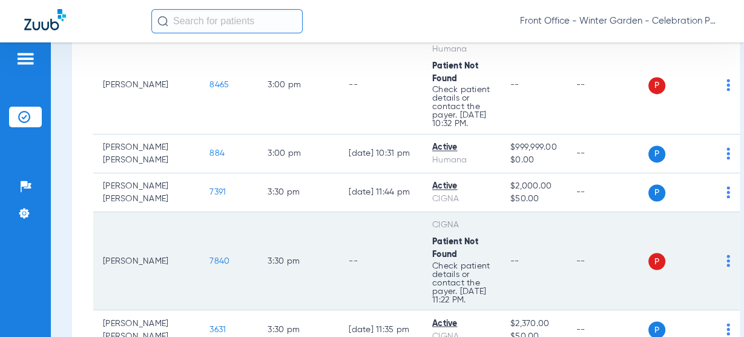
scroll to position [1738, 0]
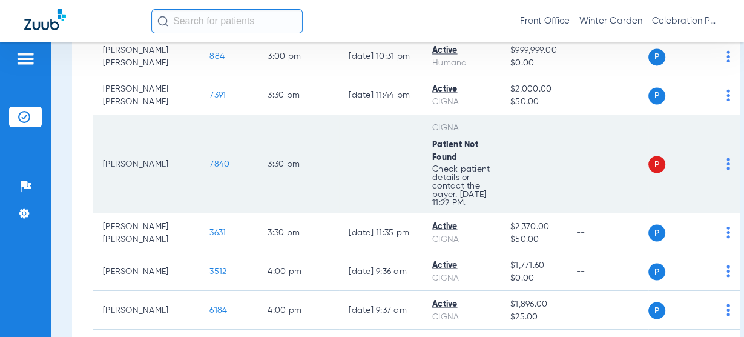
click at [209, 168] on span "7840" at bounding box center [219, 163] width 20 height 8
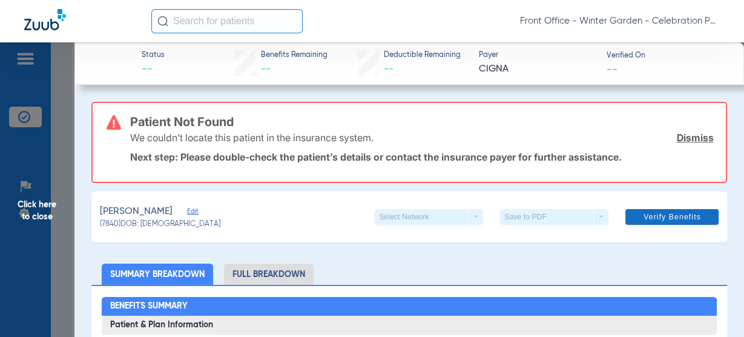
click at [662, 229] on span at bounding box center [671, 216] width 93 height 29
